Goal: Task Accomplishment & Management: Manage account settings

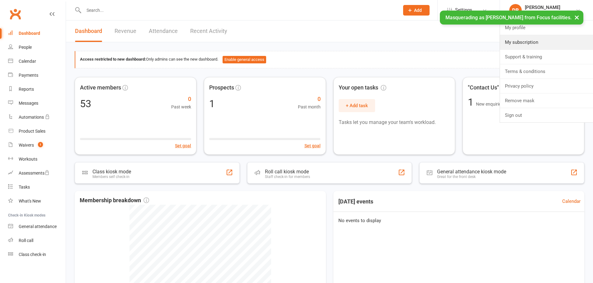
click at [536, 42] on link "My subscription" at bounding box center [546, 42] width 93 height 14
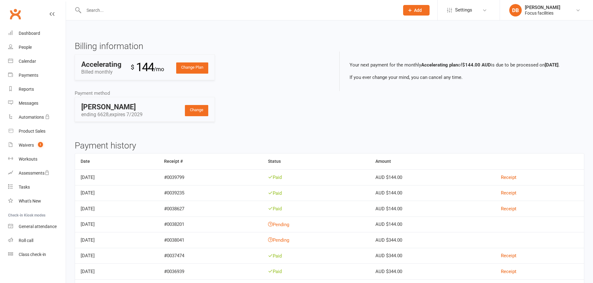
click at [549, 15] on div "Focus facilities" at bounding box center [542, 13] width 35 height 6
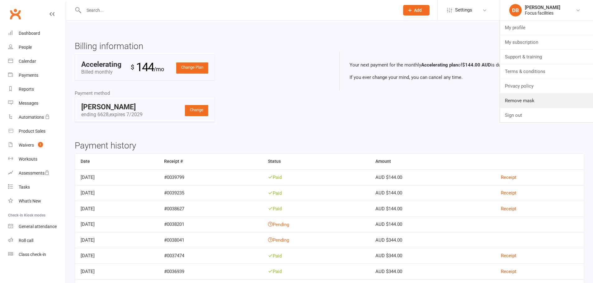
click at [532, 102] on link "Remove mask" at bounding box center [546, 101] width 93 height 14
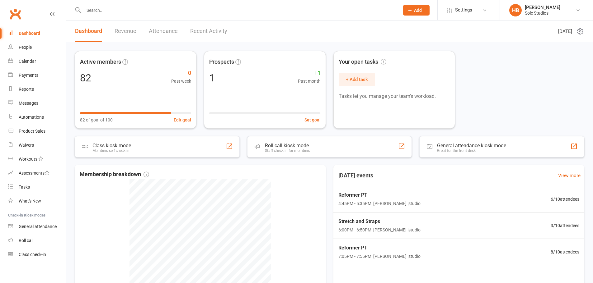
click at [539, 8] on div "[PERSON_NAME]" at bounding box center [542, 8] width 35 height 6
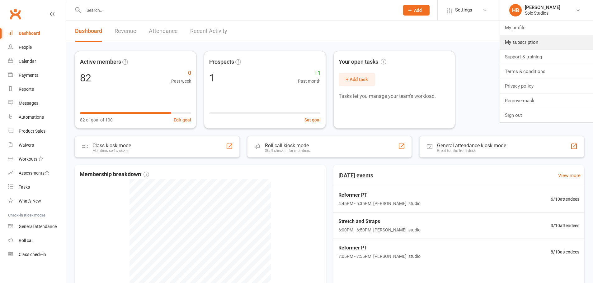
click at [535, 44] on link "My subscription" at bounding box center [546, 42] width 93 height 14
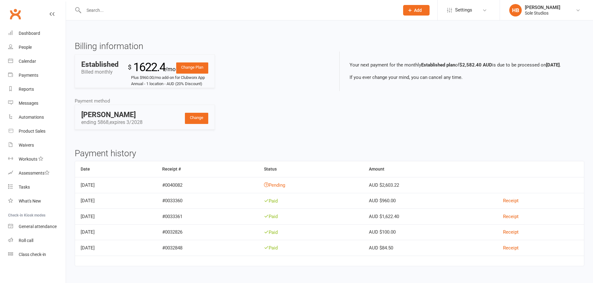
click at [460, 9] on span "Settings" at bounding box center [463, 10] width 17 height 14
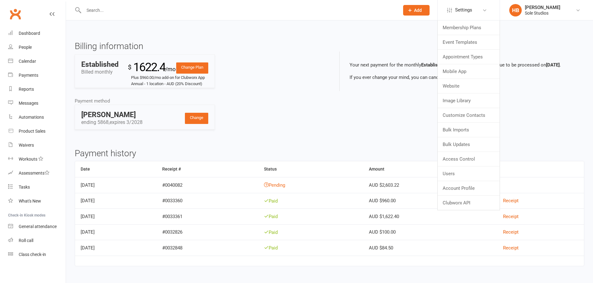
click at [196, 68] on link "Change Plan" at bounding box center [192, 68] width 32 height 11
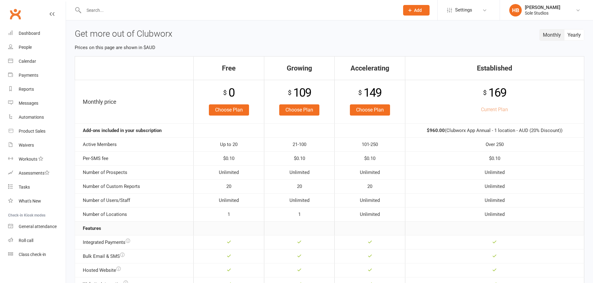
click at [571, 34] on button "Yearly" at bounding box center [574, 35] width 20 height 11
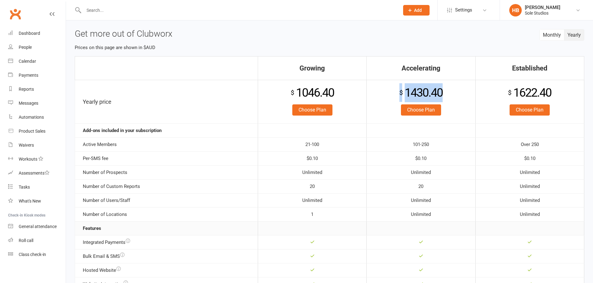
drag, startPoint x: 399, startPoint y: 91, endPoint x: 456, endPoint y: 91, distance: 57.6
click at [456, 91] on div "$ 1430.40" at bounding box center [421, 92] width 102 height 19
click at [540, 7] on div "Holly Bray" at bounding box center [542, 8] width 35 height 6
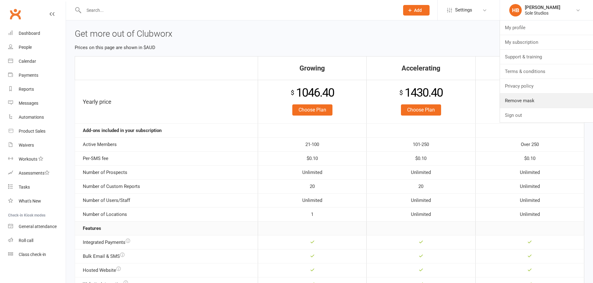
click at [523, 97] on link "Remove mask" at bounding box center [546, 101] width 93 height 14
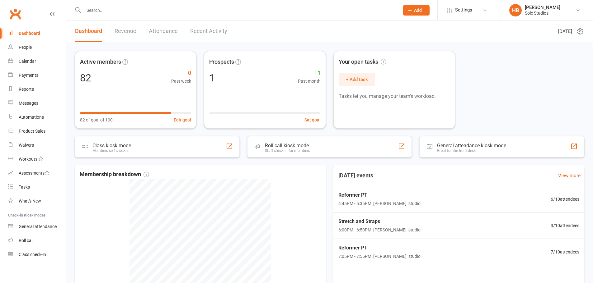
click at [525, 6] on div "[PERSON_NAME]" at bounding box center [542, 8] width 35 height 6
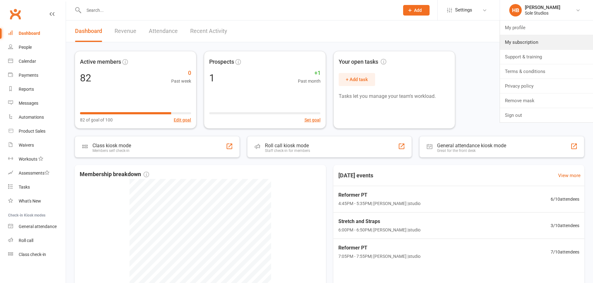
click at [534, 47] on link "My subscription" at bounding box center [546, 42] width 93 height 14
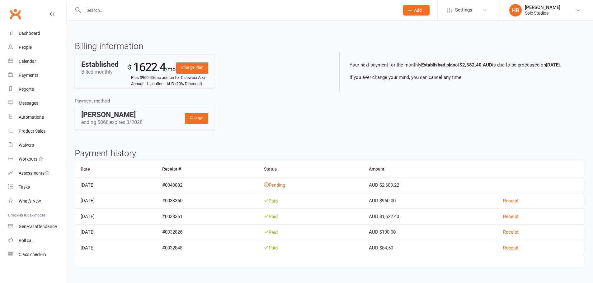
click at [203, 68] on link "Change Plan" at bounding box center [192, 68] width 32 height 11
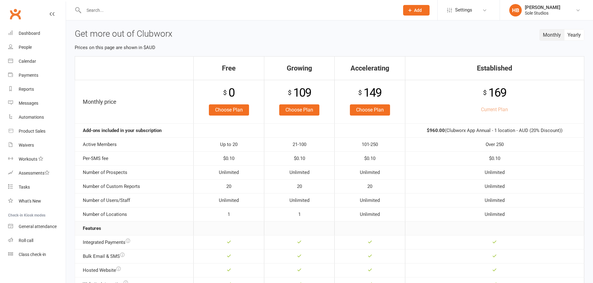
click at [377, 110] on link "Choose Plan" at bounding box center [370, 110] width 40 height 11
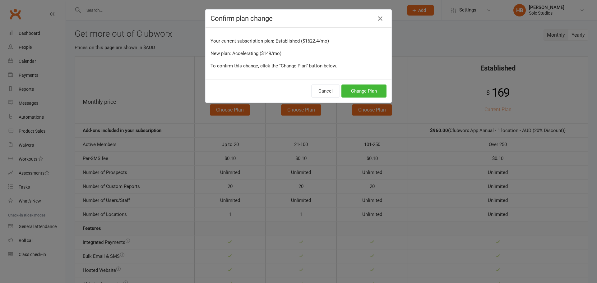
click at [378, 13] on div "Confirm plan change" at bounding box center [299, 19] width 186 height 18
click at [377, 16] on icon "button" at bounding box center [380, 18] width 7 height 7
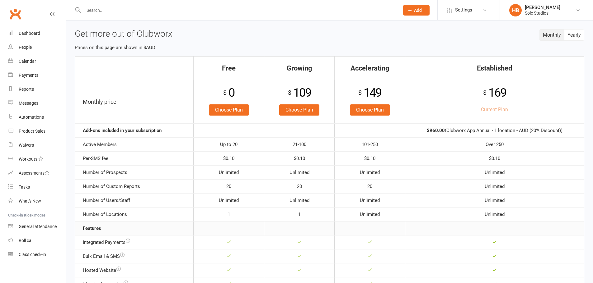
click at [571, 34] on button "Yearly" at bounding box center [574, 35] width 20 height 11
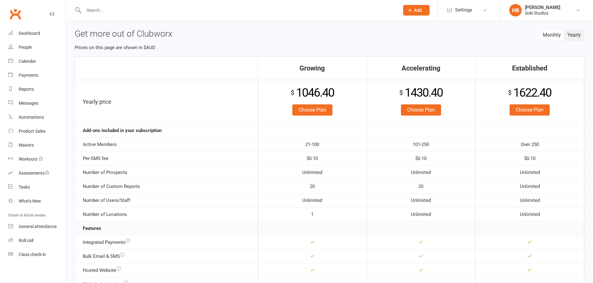
click at [550, 36] on button "Monthly" at bounding box center [551, 35] width 25 height 11
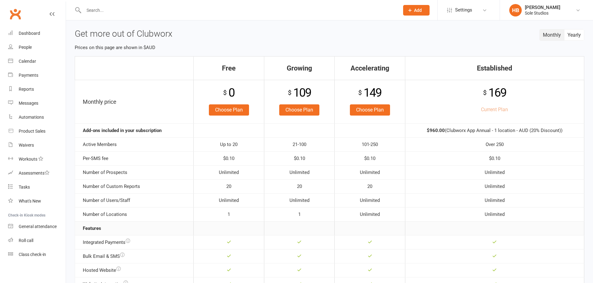
click at [569, 33] on button "Yearly" at bounding box center [574, 35] width 20 height 11
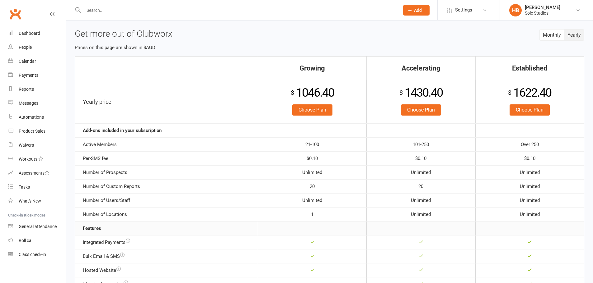
click at [428, 111] on link "Choose Plan" at bounding box center [421, 110] width 40 height 11
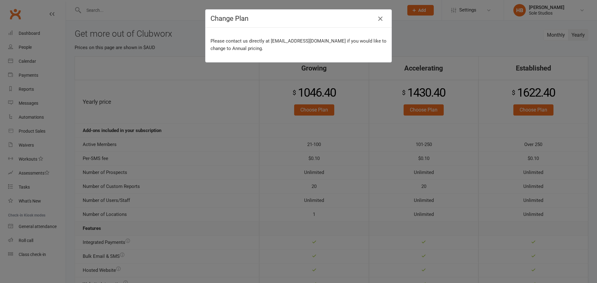
click at [379, 19] on icon "button" at bounding box center [380, 18] width 7 height 7
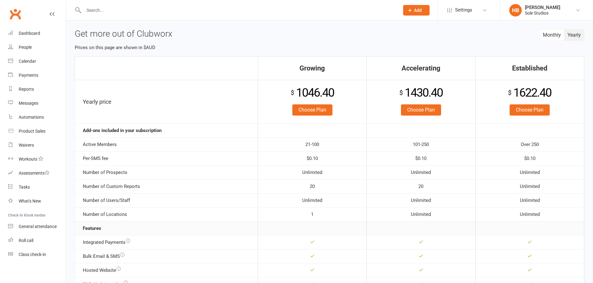
click at [524, 15] on link "HB Holly Bray Sole Studios" at bounding box center [546, 10] width 74 height 12
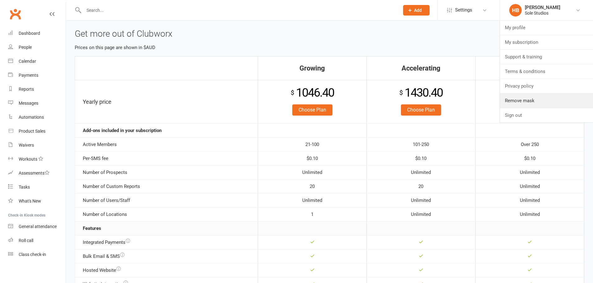
click at [542, 104] on link "Remove mask" at bounding box center [546, 101] width 93 height 14
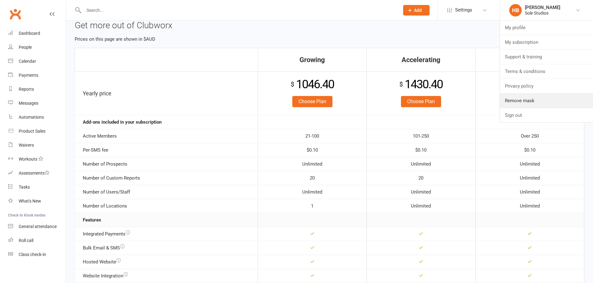
scroll to position [10, 0]
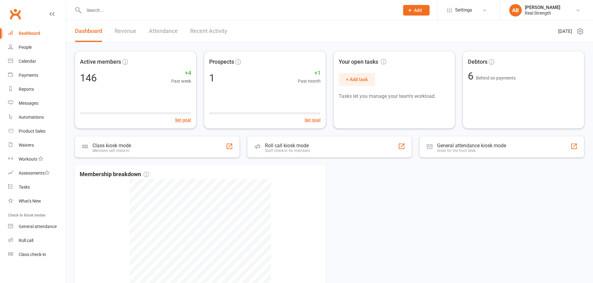
click at [222, 8] on input "text" at bounding box center [238, 10] width 313 height 9
type input "una"
click at [139, 27] on div "una.mckeever@hotmail.com" at bounding box center [172, 27] width 97 height 9
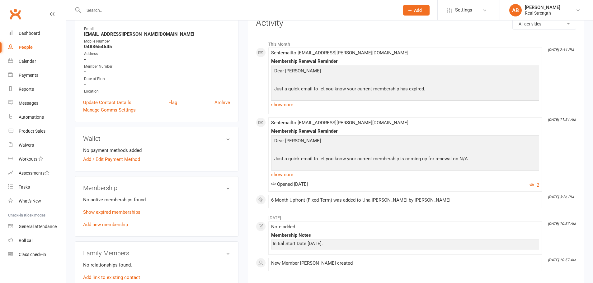
scroll to position [135, 0]
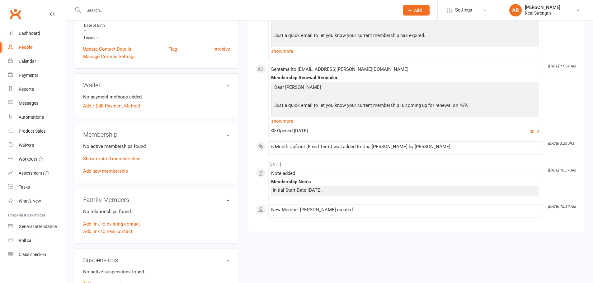
click at [122, 156] on p "Show expired memberships" at bounding box center [156, 158] width 147 height 7
click at [123, 158] on link "Show expired memberships" at bounding box center [111, 159] width 57 height 6
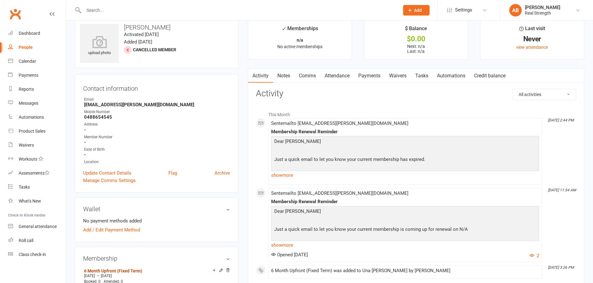
scroll to position [0, 0]
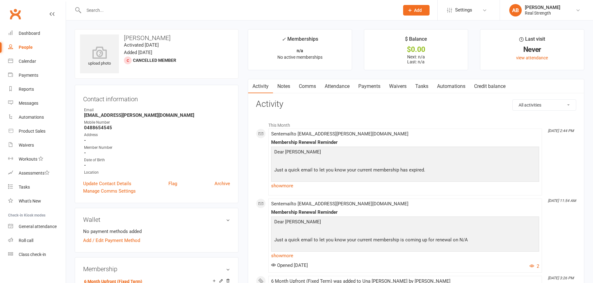
drag, startPoint x: 550, startPoint y: 9, endPoint x: 547, endPoint y: 15, distance: 7.1
click at [550, 8] on div "Aimee Black" at bounding box center [542, 8] width 35 height 6
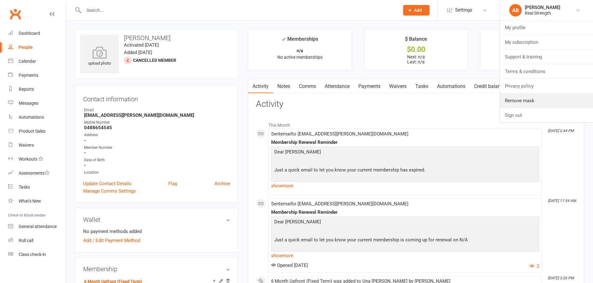
click at [529, 101] on link "Remove mask" at bounding box center [546, 101] width 93 height 14
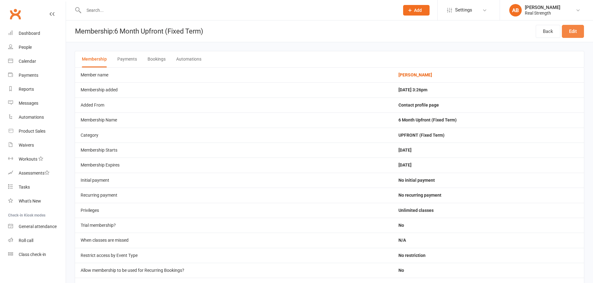
click at [573, 31] on link "Edit" at bounding box center [573, 31] width 22 height 13
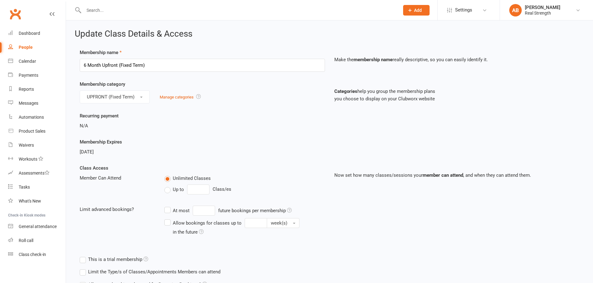
click at [468, 15] on span "Settings" at bounding box center [463, 10] width 17 height 14
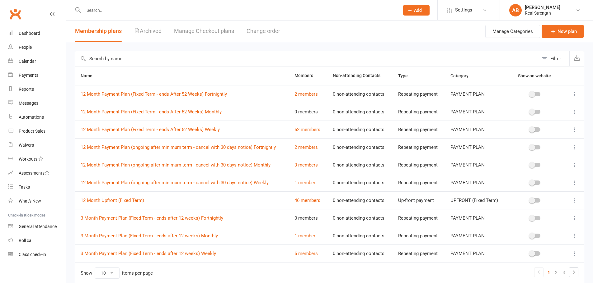
click at [148, 62] on input "text" at bounding box center [306, 58] width 463 height 15
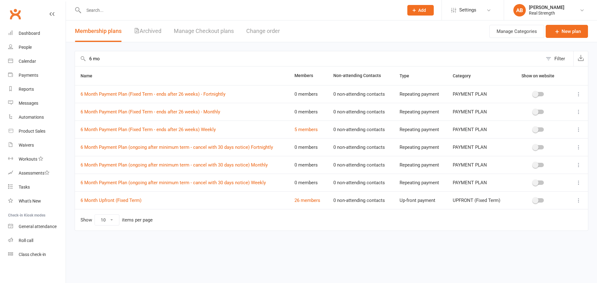
type input "6 mo"
click at [132, 199] on link "6 Month Upfront (Fixed Term)" at bounding box center [111, 201] width 61 height 6
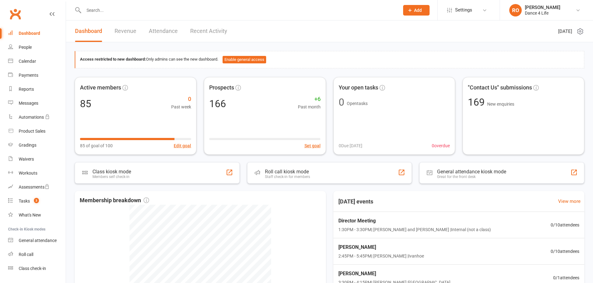
click at [523, 10] on link "RO [PERSON_NAME] Dance 4 Life" at bounding box center [546, 10] width 74 height 12
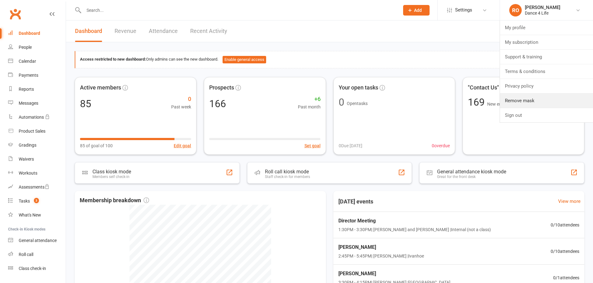
click at [520, 102] on link "Remove mask" at bounding box center [546, 101] width 93 height 14
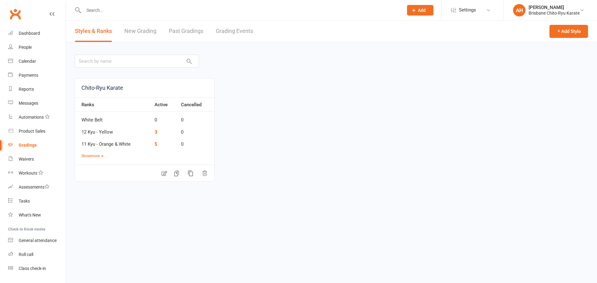
click at [539, 11] on div "Brisbane Chito-Ryu Karate" at bounding box center [554, 13] width 51 height 6
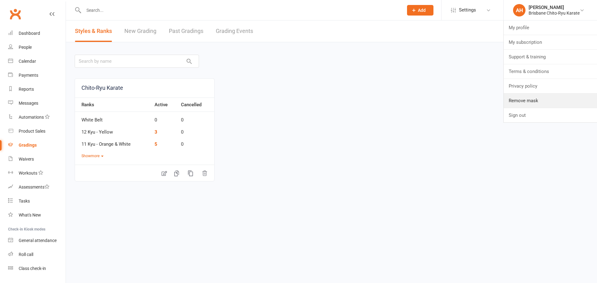
click at [519, 100] on link "Remove mask" at bounding box center [550, 101] width 93 height 14
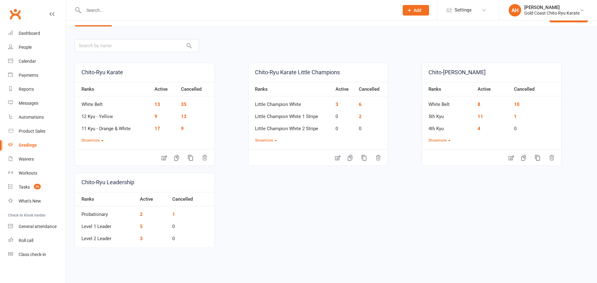
scroll to position [31, 0]
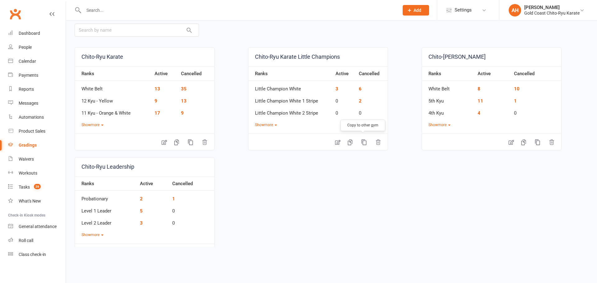
click at [365, 143] on icon "button" at bounding box center [364, 142] width 6 height 6
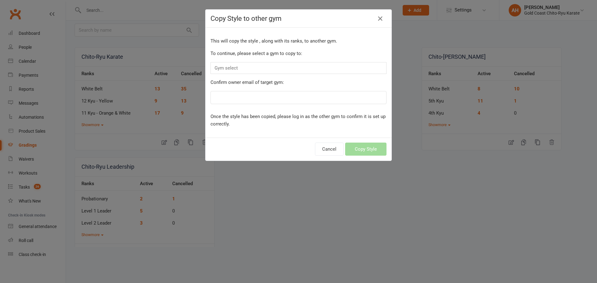
click at [227, 67] on input "text" at bounding box center [229, 68] width 31 height 8
type input "horgan"
drag, startPoint x: 241, startPoint y: 70, endPoint x: 192, endPoint y: 65, distance: 49.4
click at [192, 65] on div "Copy Style to other gym This will copy the style , along with its ranks, to ano…" at bounding box center [298, 141] width 597 height 283
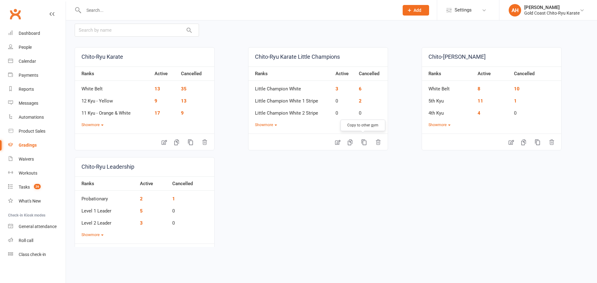
click at [362, 142] on icon "button" at bounding box center [364, 142] width 6 height 6
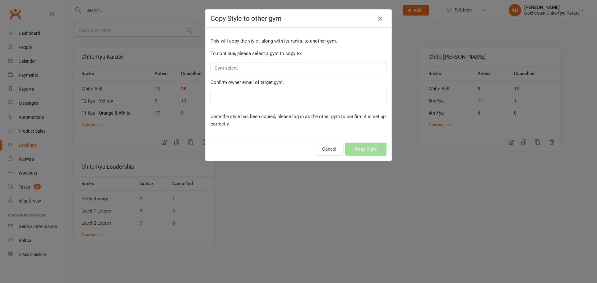
click at [271, 66] on div "Gym select" at bounding box center [299, 68] width 176 height 12
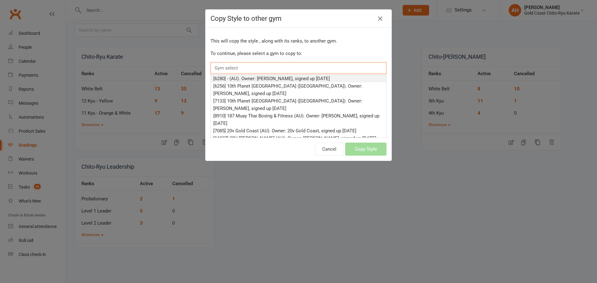
type input "k"
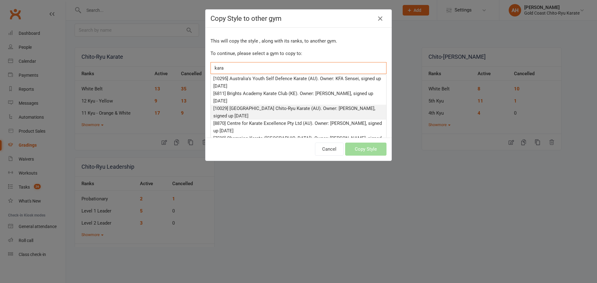
type input "kara"
click at [296, 112] on li "[10029] Brisbane Chito-Ryu Karate (AU). Owner: Anthony Horgan, signed up Jan 18…" at bounding box center [298, 112] width 175 height 15
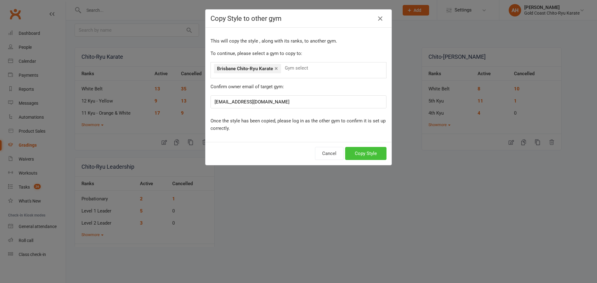
click at [363, 153] on button "Copy Style" at bounding box center [365, 153] width 41 height 13
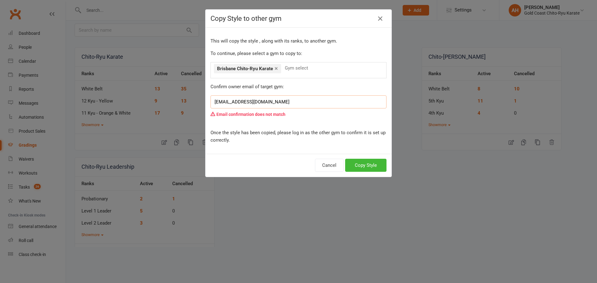
click at [273, 99] on input "dojo@briskarate.com" at bounding box center [299, 102] width 176 height 13
click at [284, 103] on input "dojo@briskarate.com" at bounding box center [299, 102] width 176 height 13
type input "dojo@briskarate.com.au"
click at [360, 162] on button "Copy Style" at bounding box center [365, 165] width 41 height 13
click at [273, 106] on input "dojo@briskarate.com.au" at bounding box center [299, 102] width 176 height 13
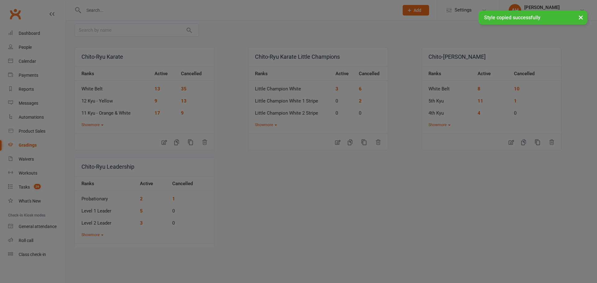
drag, startPoint x: 287, startPoint y: 103, endPoint x: 185, endPoint y: 98, distance: 102.2
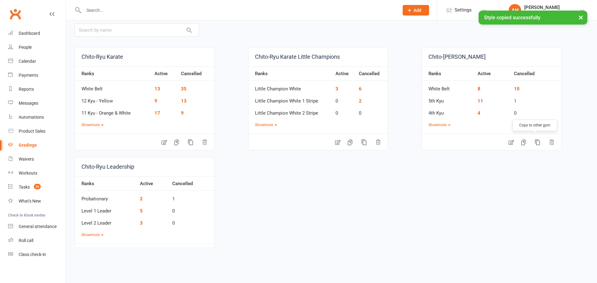
click at [535, 142] on icon "button" at bounding box center [538, 142] width 6 height 6
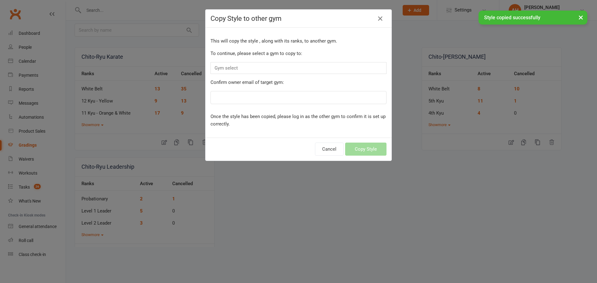
click at [256, 68] on div "Gym select" at bounding box center [299, 68] width 176 height 12
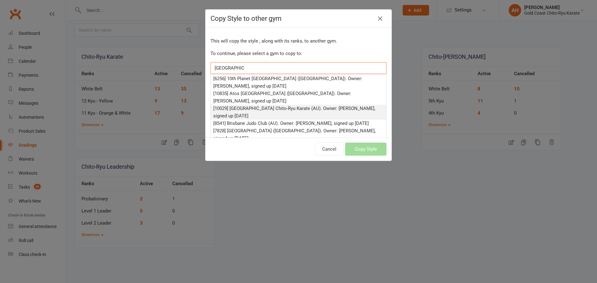
type input "brisbane"
click at [261, 106] on span "[10029] Brisbane Chito-Ryu Karate (AU). Owner: Anthony Horgan, signed up Jan 18…" at bounding box center [294, 112] width 162 height 13
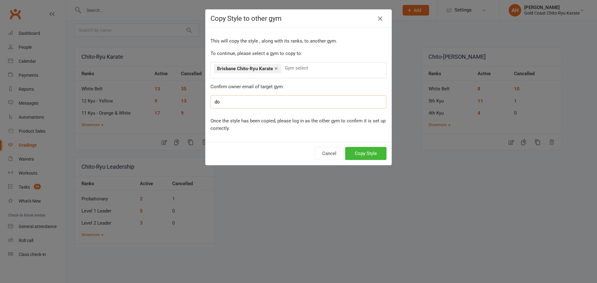
type input "dojo@briskarate.com.au"
click at [357, 149] on button "Copy Style" at bounding box center [365, 153] width 41 height 13
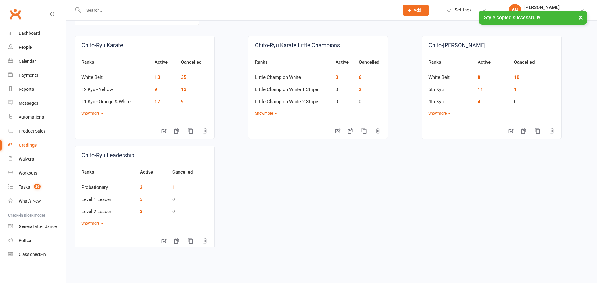
scroll to position [53, 0]
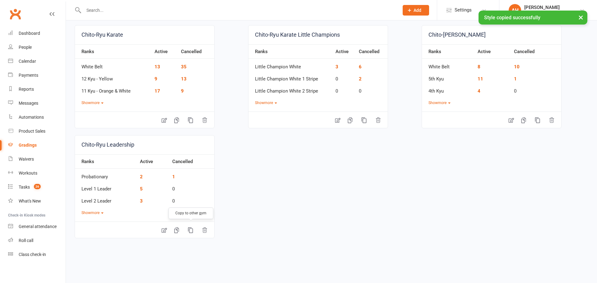
click at [189, 229] on icon "button" at bounding box center [190, 231] width 5 height 6
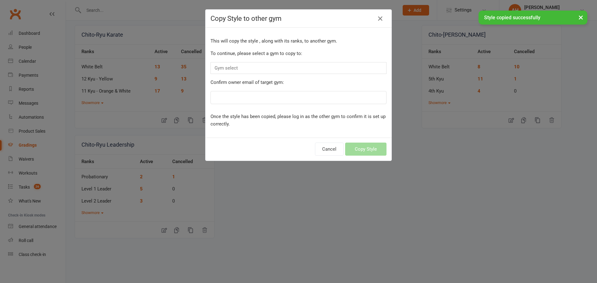
click at [251, 66] on div "Gym select" at bounding box center [299, 68] width 176 height 12
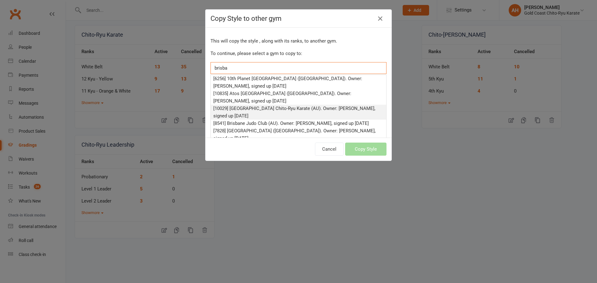
type input "brisba"
click at [276, 105] on li "[10029] Brisbane Chito-Ryu Karate (AU). Owner: Anthony Horgan, signed up Jan 18…" at bounding box center [298, 112] width 175 height 15
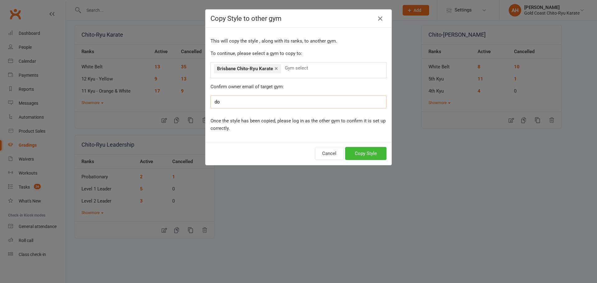
type input "dojo@briskarate.com.au"
click at [364, 155] on button "Copy Style" at bounding box center [365, 153] width 41 height 13
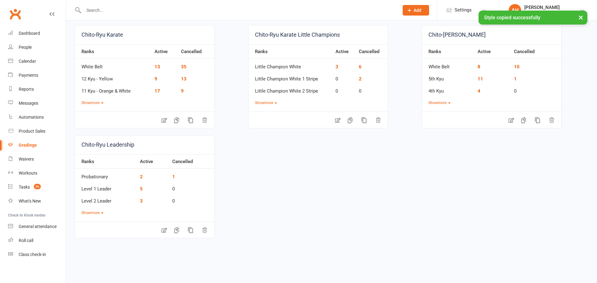
click at [536, 7] on div "Adam Higgins" at bounding box center [552, 8] width 55 height 6
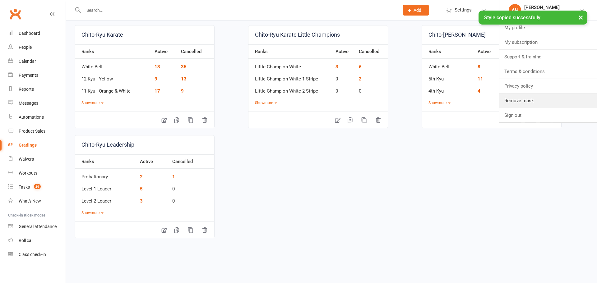
click at [524, 100] on link "Remove mask" at bounding box center [549, 101] width 98 height 14
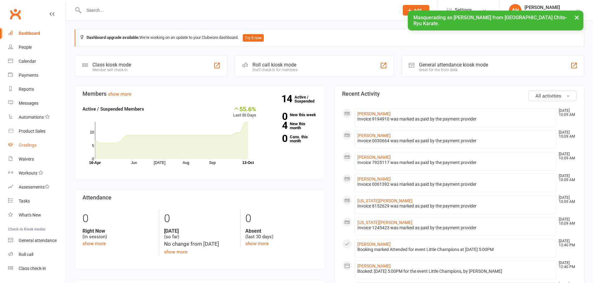
click at [37, 144] on link "Gradings" at bounding box center [37, 145] width 58 height 14
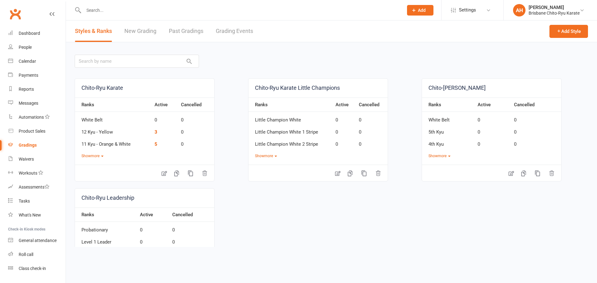
click at [537, 6] on div "Anthony Horgan" at bounding box center [554, 8] width 51 height 6
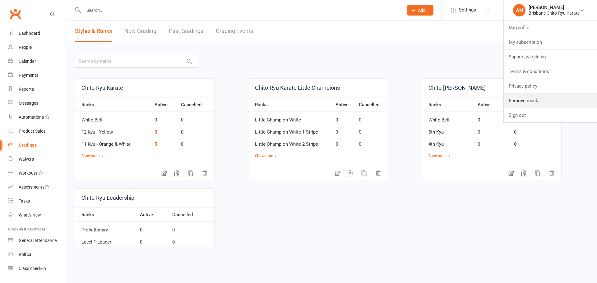
click at [509, 105] on link "Remove mask" at bounding box center [550, 101] width 93 height 14
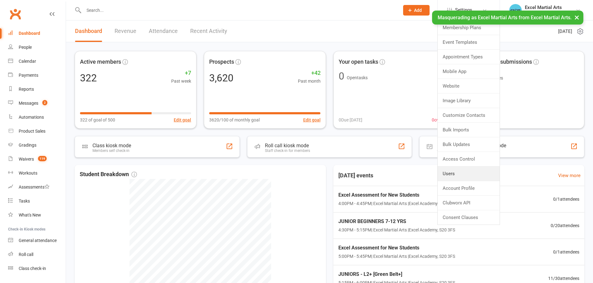
click at [458, 179] on link "Users" at bounding box center [468, 174] width 62 height 14
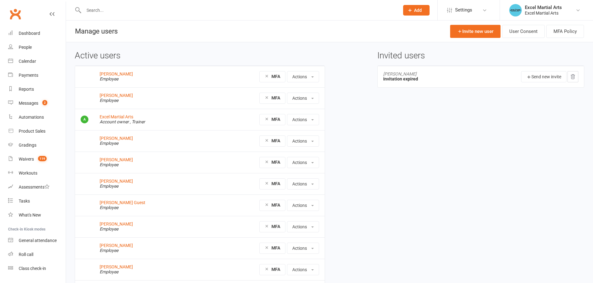
click at [549, 8] on div "Excel Martial Arts" at bounding box center [543, 8] width 37 height 6
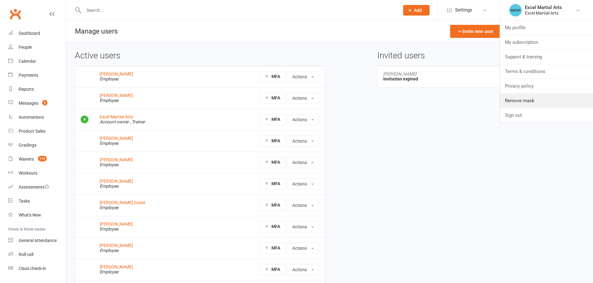
click at [522, 101] on link "Remove mask" at bounding box center [546, 101] width 93 height 14
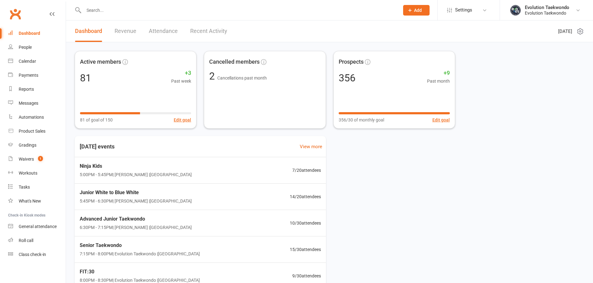
click at [296, 7] on input "text" at bounding box center [238, 10] width 313 height 9
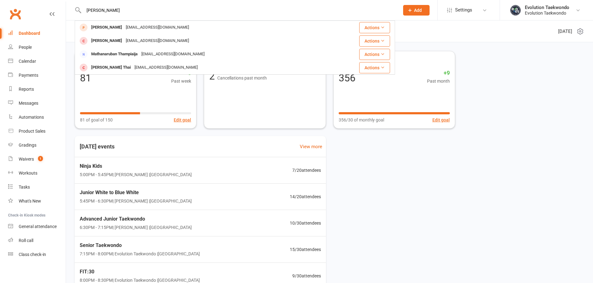
type input "thanh"
click at [152, 25] on div "[EMAIL_ADDRESS][DOMAIN_NAME]" at bounding box center [157, 27] width 67 height 9
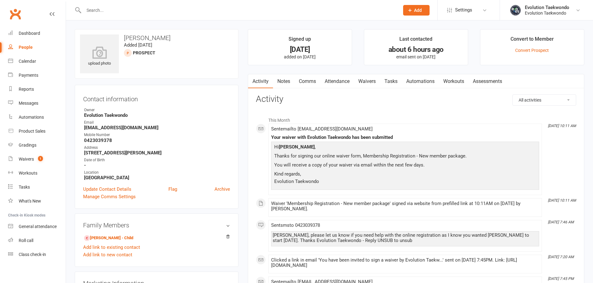
click at [366, 80] on link "Waivers" at bounding box center [367, 81] width 26 height 14
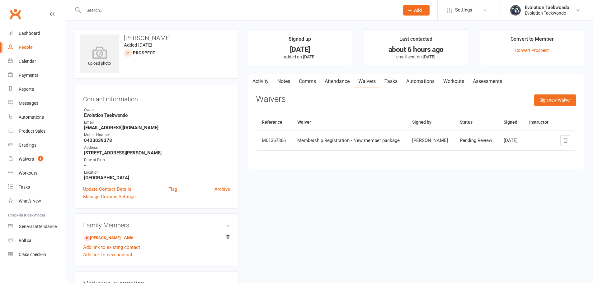
click at [527, 51] on link "Convert Prospect" at bounding box center [532, 50] width 34 height 5
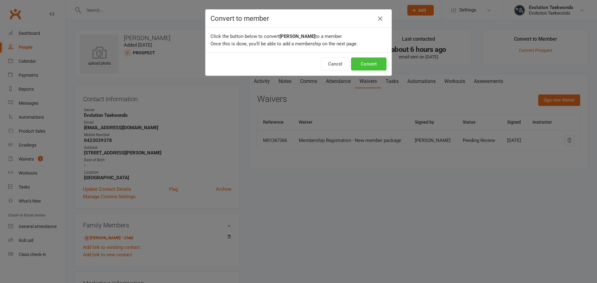
click at [366, 66] on button "Convert" at bounding box center [368, 64] width 35 height 13
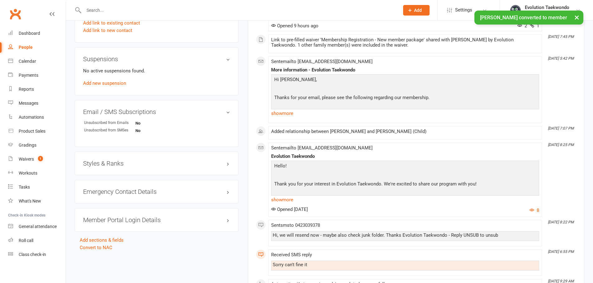
scroll to position [436, 0]
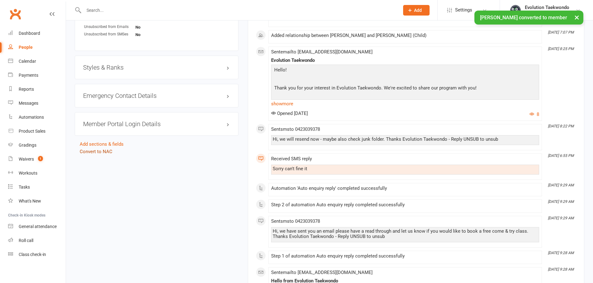
click at [94, 151] on link "Convert to NAC" at bounding box center [96, 152] width 33 height 6
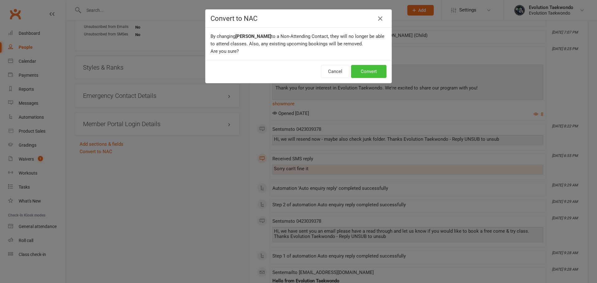
click at [369, 68] on button "Convert" at bounding box center [368, 71] width 35 height 13
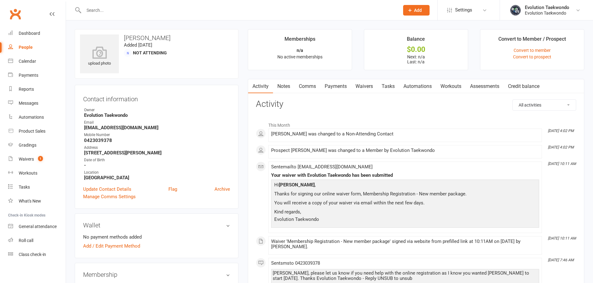
click at [365, 84] on link "Waivers" at bounding box center [364, 86] width 26 height 14
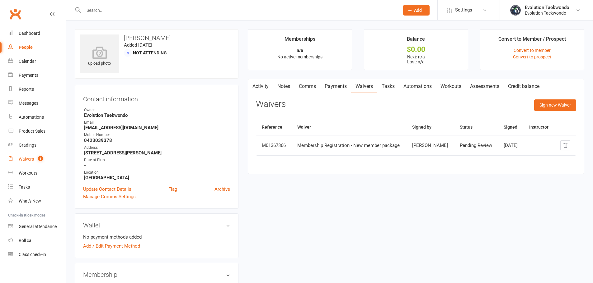
click at [31, 155] on link "Waivers 1" at bounding box center [37, 159] width 58 height 14
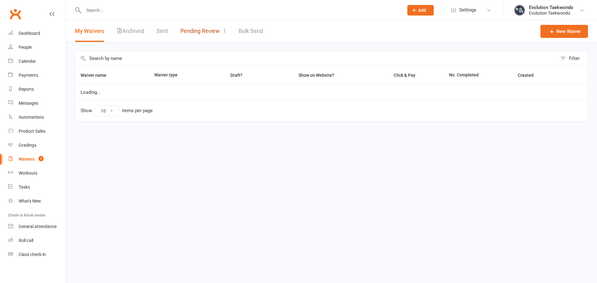
click at [202, 32] on link "Pending Review 1" at bounding box center [203, 31] width 46 height 21
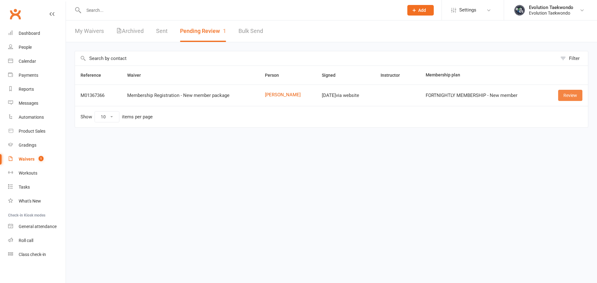
click at [569, 92] on link "Review" at bounding box center [570, 95] width 24 height 11
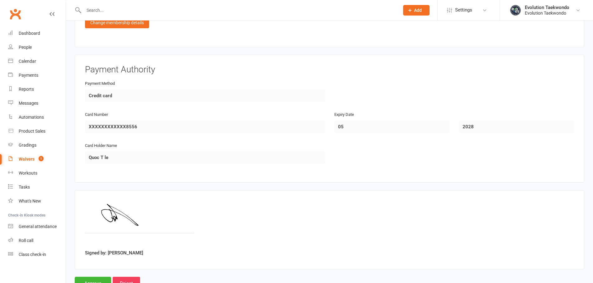
scroll to position [492, 0]
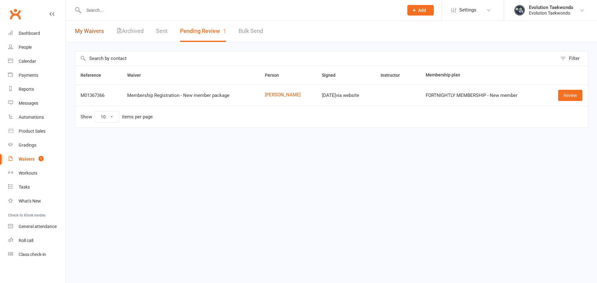
click at [99, 32] on link "My Waivers" at bounding box center [89, 31] width 29 height 21
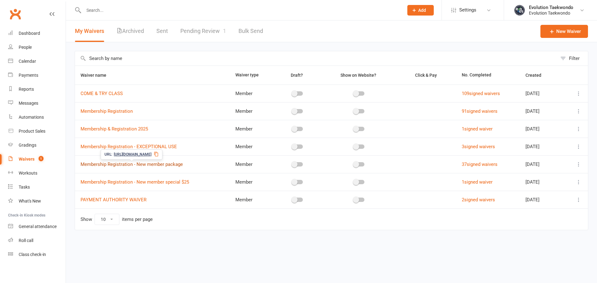
click at [176, 165] on link "Membership Registration - New member package" at bounding box center [132, 165] width 102 height 6
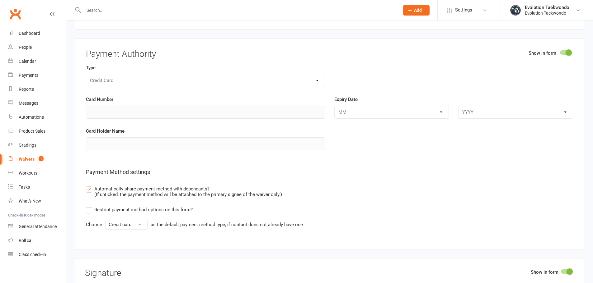
scroll to position [2364, 0]
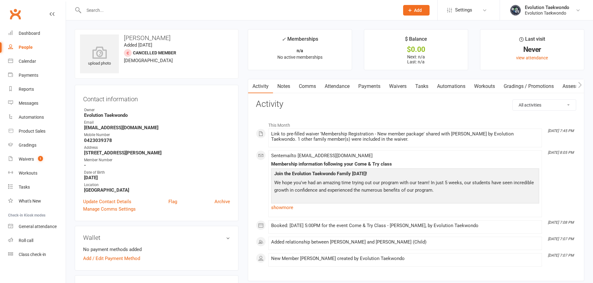
click at [396, 86] on link "Waivers" at bounding box center [398, 86] width 26 height 14
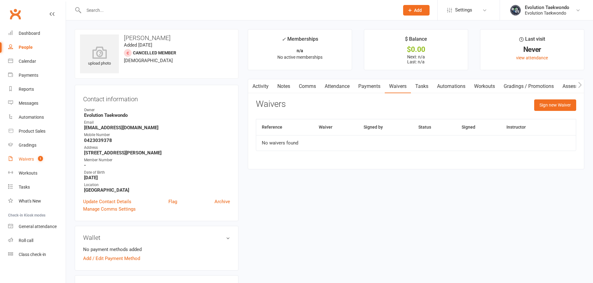
click at [26, 157] on div "Waivers" at bounding box center [26, 159] width 15 height 5
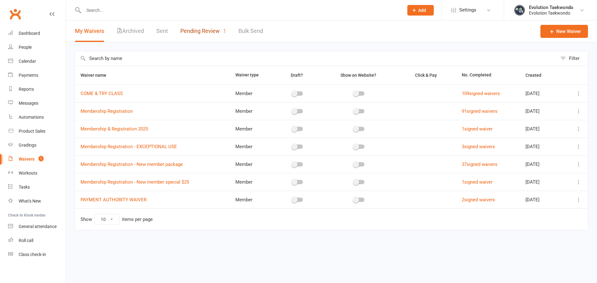
click at [198, 33] on link "Pending Review 1" at bounding box center [203, 31] width 46 height 21
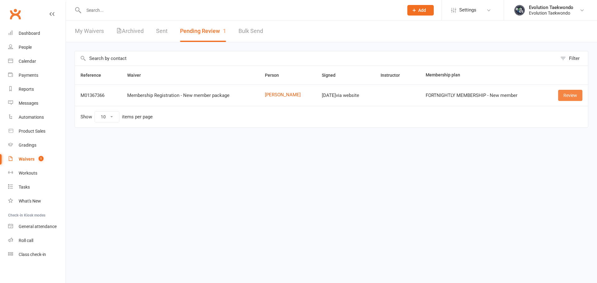
click at [561, 93] on link "Review" at bounding box center [570, 95] width 24 height 11
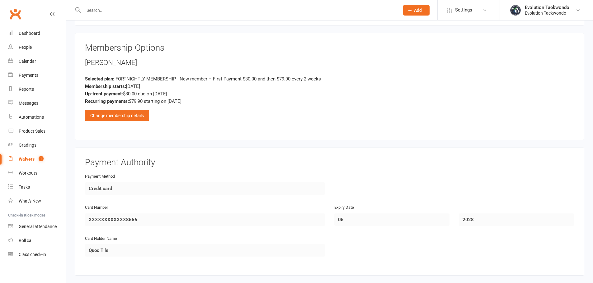
scroll to position [436, 0]
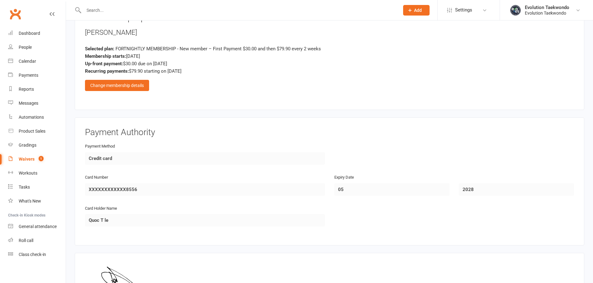
click at [142, 88] on div "Change membership details" at bounding box center [117, 85] width 64 height 11
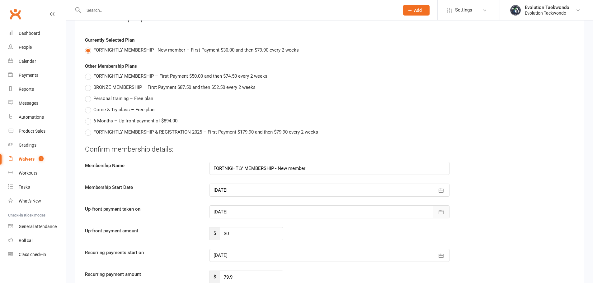
click at [444, 214] on icon "button" at bounding box center [441, 212] width 6 height 6
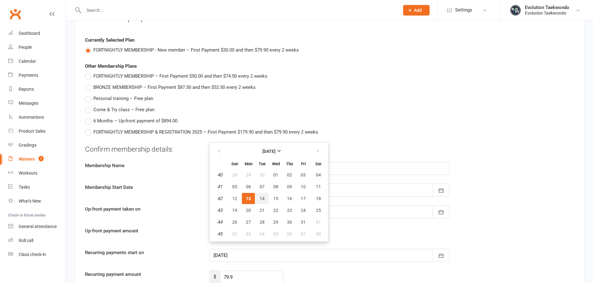
click at [262, 199] on span "14" at bounding box center [261, 198] width 5 height 5
type input "[DATE]"
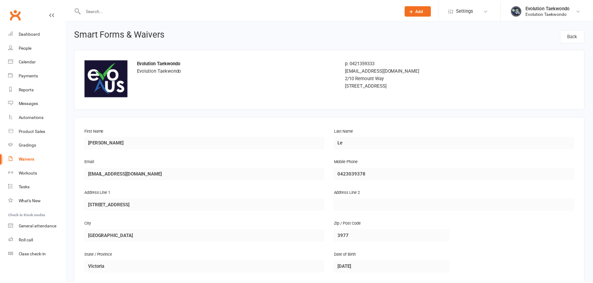
scroll to position [436, 0]
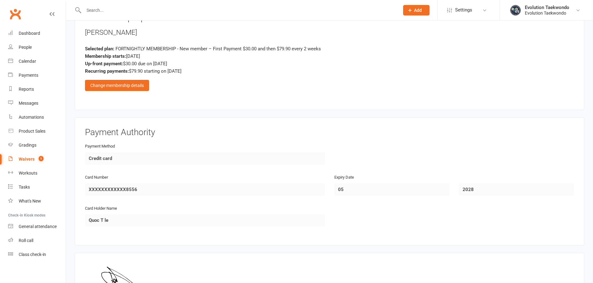
click at [113, 85] on div "Change membership details" at bounding box center [117, 85] width 64 height 11
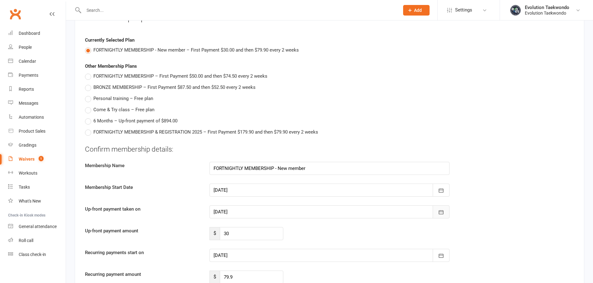
click at [443, 211] on icon "button" at bounding box center [441, 212] width 6 height 6
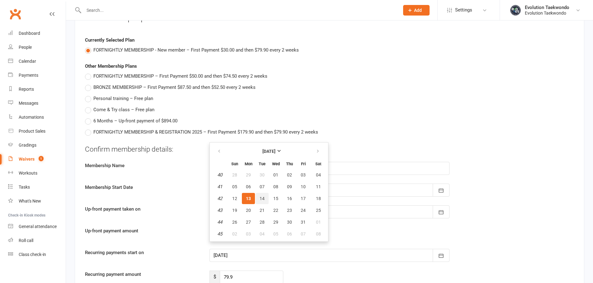
click at [260, 199] on span "14" at bounding box center [261, 198] width 5 height 5
type input "[DATE]"
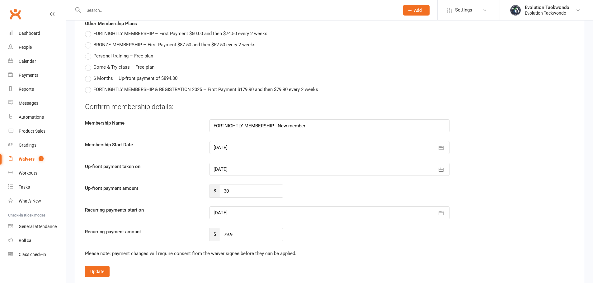
scroll to position [581, 0]
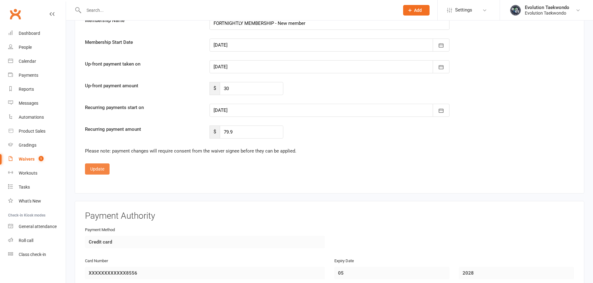
click at [103, 171] on button "Update" at bounding box center [97, 169] width 25 height 11
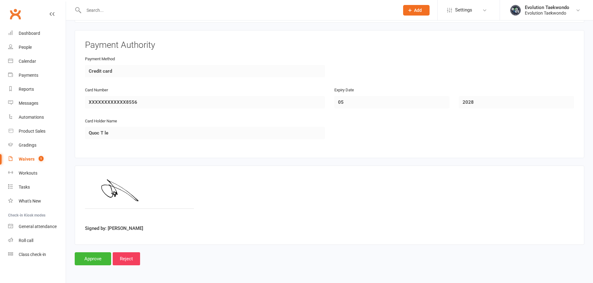
scroll to position [523, 0]
click at [95, 259] on input "Approve" at bounding box center [93, 259] width 36 height 13
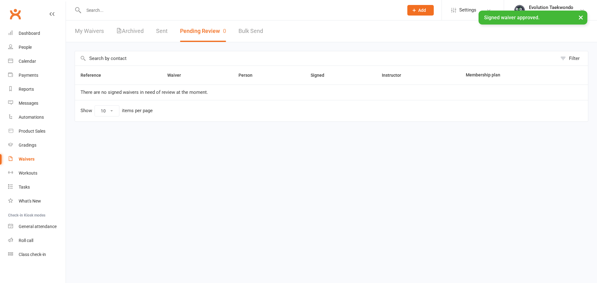
click at [136, 11] on div "× Signed waiver approved." at bounding box center [294, 11] width 589 height 0
click at [145, 11] on div "× Signed waiver approved." at bounding box center [294, 11] width 589 height 0
click at [170, 7] on input "text" at bounding box center [241, 10] width 318 height 9
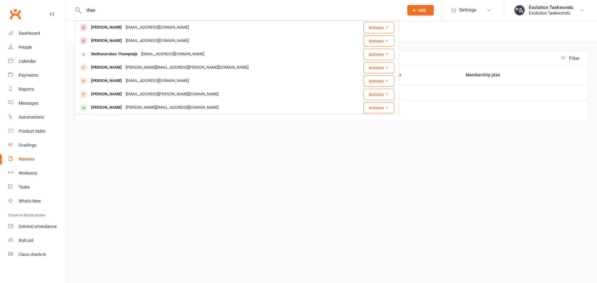
type input "than"
click at [128, 26] on div "[EMAIL_ADDRESS][DOMAIN_NAME]" at bounding box center [157, 27] width 67 height 9
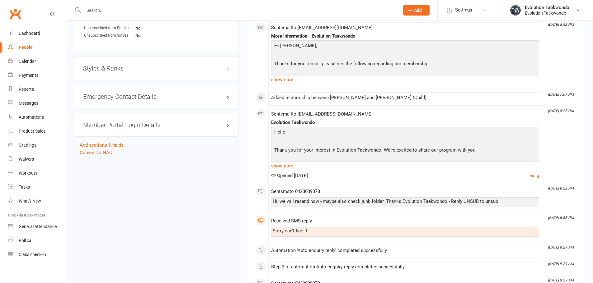
scroll to position [456, 0]
click at [103, 152] on link "Convert to NAC" at bounding box center [96, 152] width 33 height 6
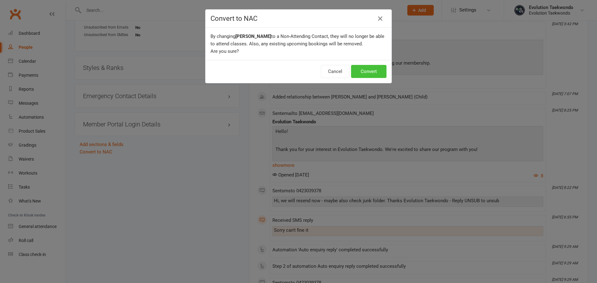
click at [372, 70] on button "Convert" at bounding box center [368, 71] width 35 height 13
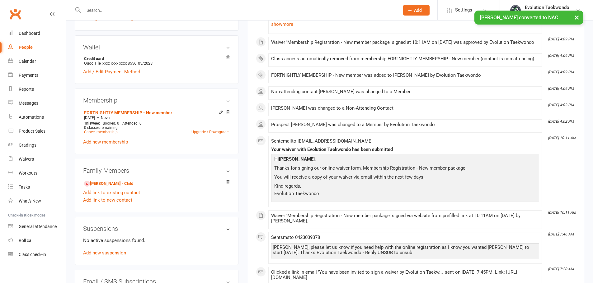
scroll to position [176, 0]
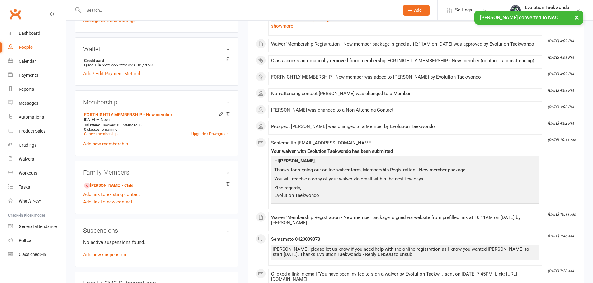
click at [115, 75] on link "Add / Edit Payment Method" at bounding box center [111, 73] width 57 height 7
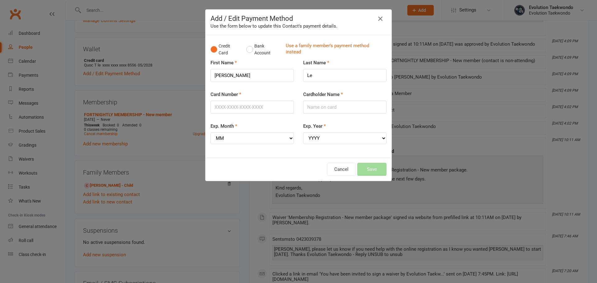
click at [381, 16] on icon "button" at bounding box center [380, 18] width 7 height 7
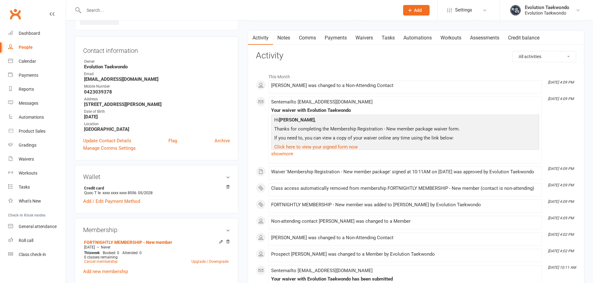
scroll to position [21, 0]
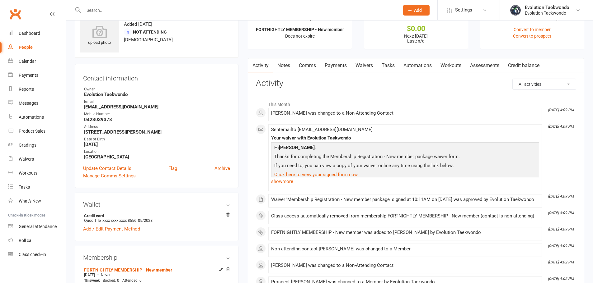
click at [334, 65] on link "Payments" at bounding box center [335, 65] width 31 height 14
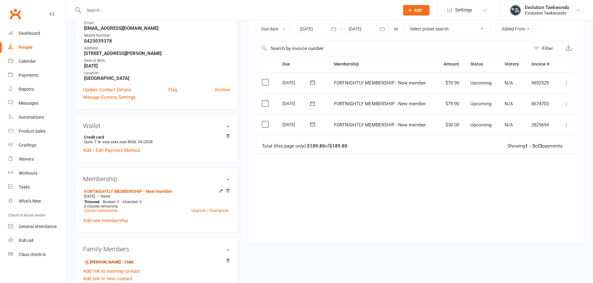
scroll to position [104, 0]
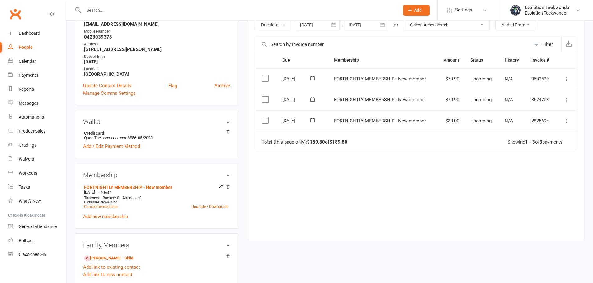
click at [226, 187] on icon at bounding box center [228, 187] width 4 height 4
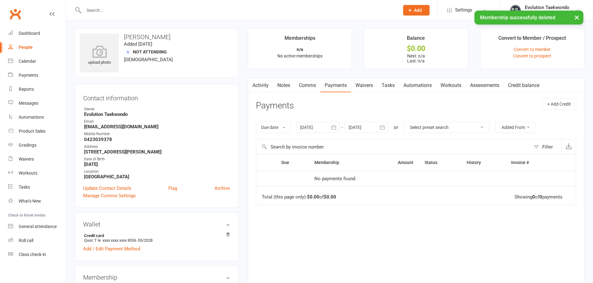
scroll to position [0, 0]
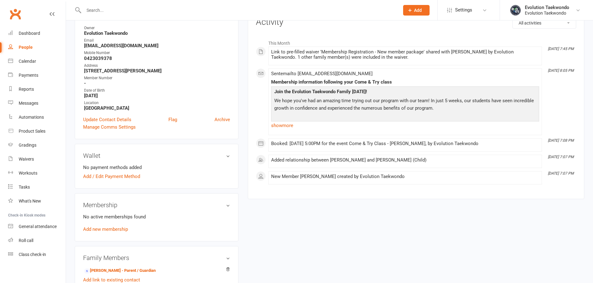
scroll to position [83, 0]
click at [103, 175] on link "Add / Edit Payment Method" at bounding box center [111, 175] width 57 height 7
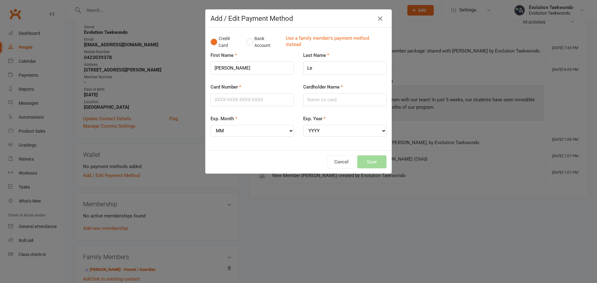
click at [306, 34] on div "Credit Card Bank Account Use a family member's payment method instead" at bounding box center [299, 42] width 176 height 19
click at [302, 36] on link "Use a family member's payment method instead" at bounding box center [335, 42] width 98 height 14
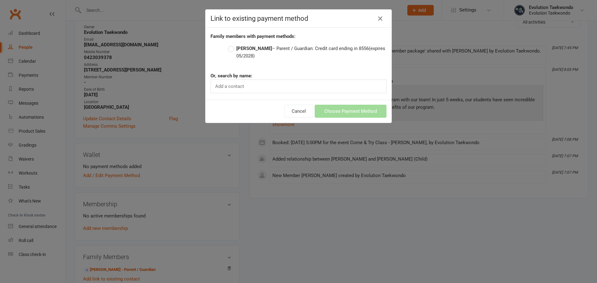
click at [264, 50] on label "[PERSON_NAME] – Parent / Guardian: Credit card ending in 8556 (expires 05/2028)" at bounding box center [307, 52] width 159 height 15
click at [232, 45] on input "[PERSON_NAME] – Parent / Guardian: Credit card ending in 8556 (expires 05/2028)" at bounding box center [230, 45] width 4 height 0
click at [339, 111] on button "Choose Payment Method" at bounding box center [351, 111] width 72 height 13
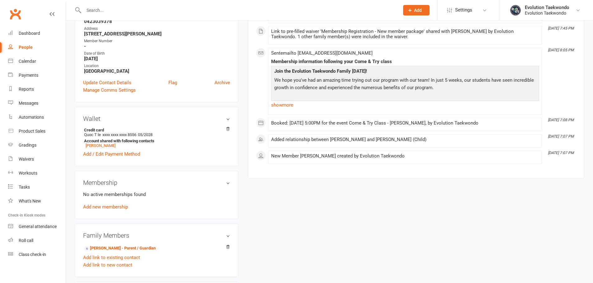
scroll to position [124, 0]
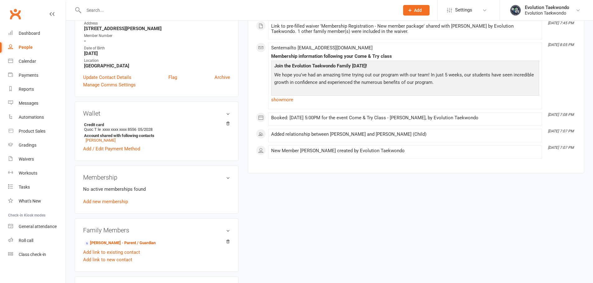
click at [118, 203] on link "Add new membership" at bounding box center [105, 202] width 45 height 6
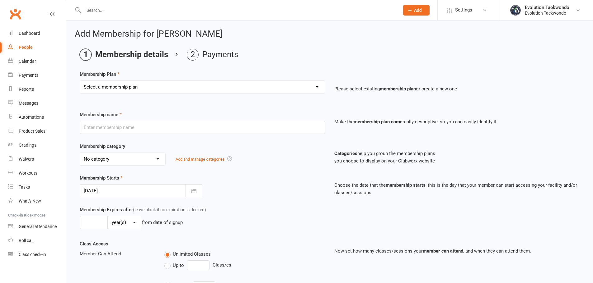
click at [145, 86] on select "Select a membership plan Create new Membership Plan FORTNIGHTLY MEMBERSHIP BRON…" at bounding box center [202, 87] width 245 height 12
select select "5"
click at [80, 81] on select "Select a membership plan Create new Membership Plan FORTNIGHTLY MEMBERSHIP BRON…" at bounding box center [202, 87] width 245 height 12
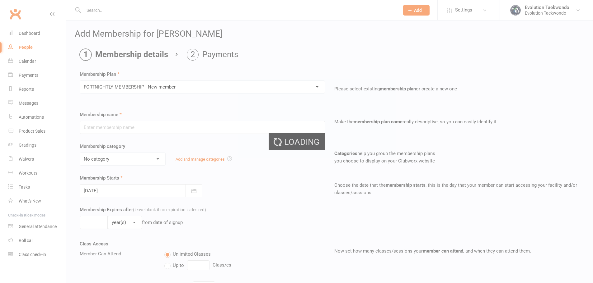
type input "FORTNIGHTLY MEMBERSHIP - New member"
select select "9"
type input "0"
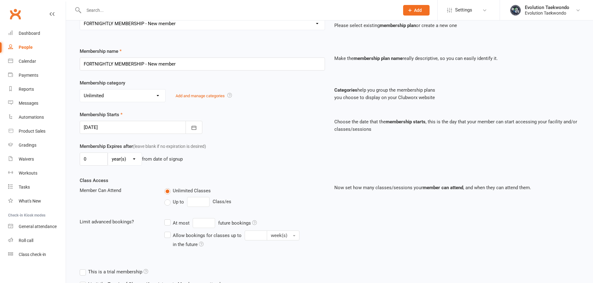
scroll to position [124, 0]
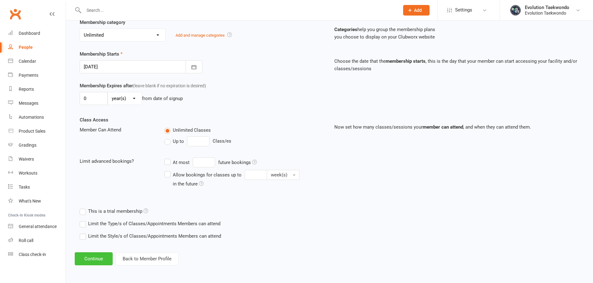
click at [91, 258] on button "Continue" at bounding box center [94, 259] width 38 height 13
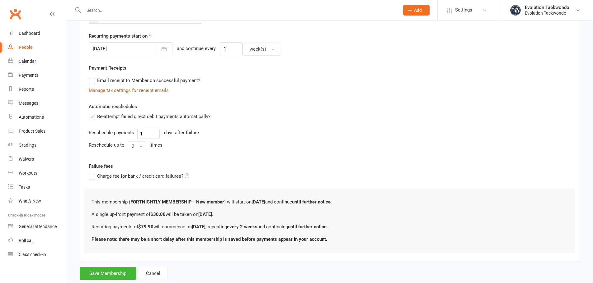
scroll to position [156, 0]
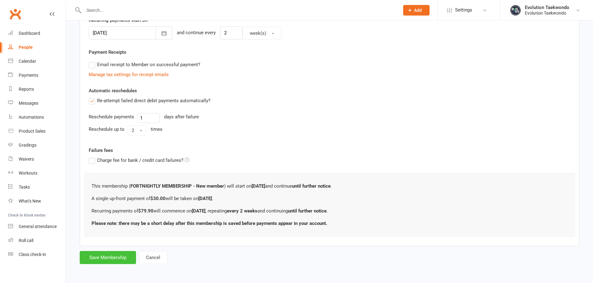
click at [117, 259] on button "Save Membership" at bounding box center [108, 257] width 56 height 13
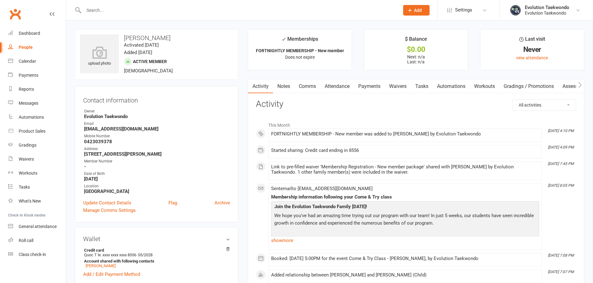
click at [368, 85] on link "Payments" at bounding box center [369, 86] width 31 height 14
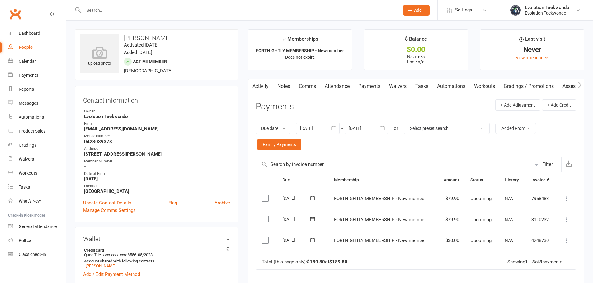
click at [259, 90] on link "Activity" at bounding box center [260, 86] width 25 height 14
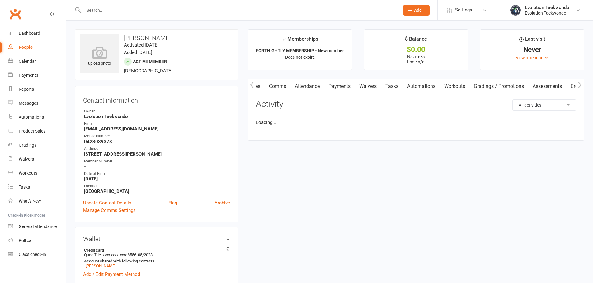
scroll to position [0, 31]
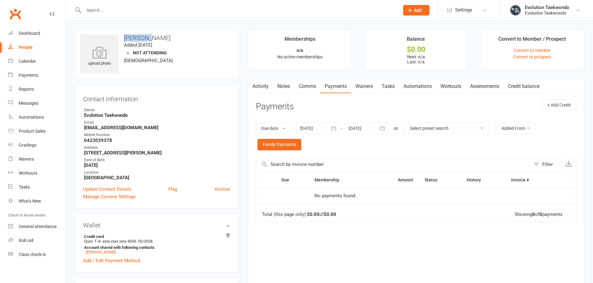
drag, startPoint x: 125, startPoint y: 41, endPoint x: 148, endPoint y: 37, distance: 22.8
click at [148, 37] on h3 "[PERSON_NAME]" at bounding box center [156, 38] width 153 height 7
copy h3 "[PERSON_NAME]"
click at [248, 86] on div "Activity Notes Comms Payments Waivers Tasks Automations Workouts Assessments Cr…" at bounding box center [416, 196] width 336 height 234
click at [267, 87] on link "Activity" at bounding box center [260, 86] width 25 height 14
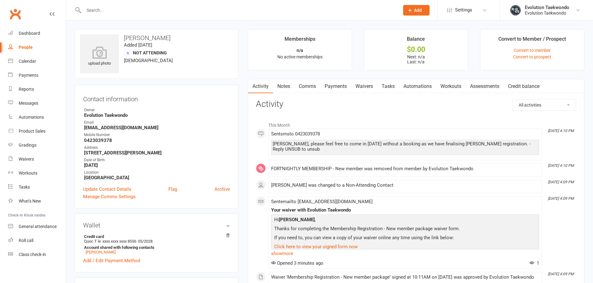
click at [533, 7] on div "Evolution Taekwondo" at bounding box center [547, 8] width 44 height 6
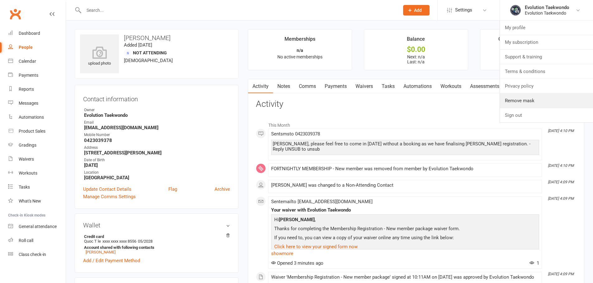
click at [518, 98] on link "Remove mask" at bounding box center [546, 101] width 93 height 14
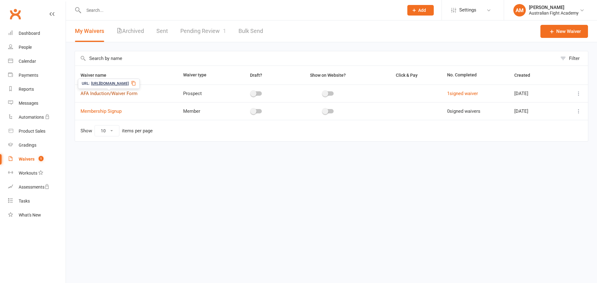
click at [118, 92] on link "AFA Induction/Waiver Form" at bounding box center [109, 94] width 57 height 6
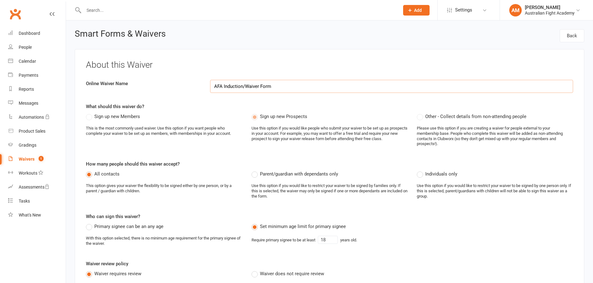
select select "applies_to_attending_signees"
select select "select"
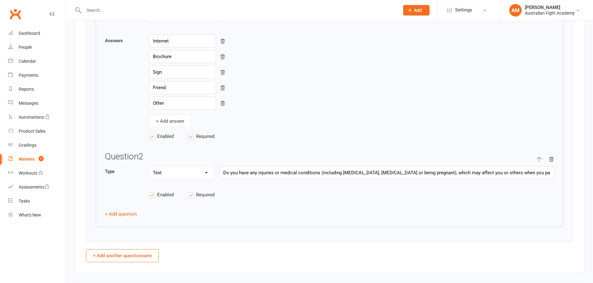
scroll to position [1120, 0]
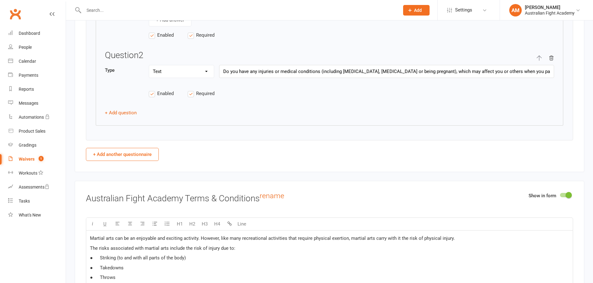
click at [524, 4] on link "AM Aydin Mrouki Australian Fight Academy" at bounding box center [546, 10] width 74 height 12
click at [522, 103] on link "Remove mask" at bounding box center [546, 101] width 93 height 14
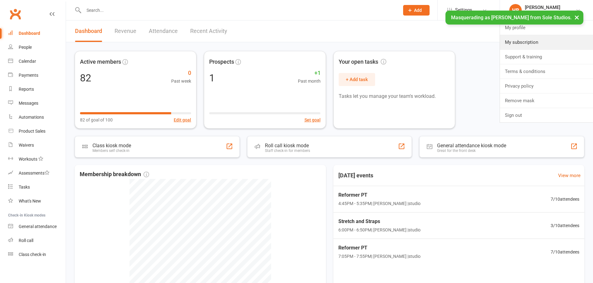
click at [524, 41] on link "My subscription" at bounding box center [546, 42] width 93 height 14
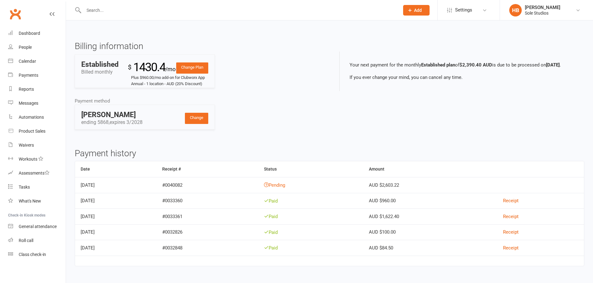
click at [196, 70] on link "Change Plan" at bounding box center [192, 68] width 32 height 11
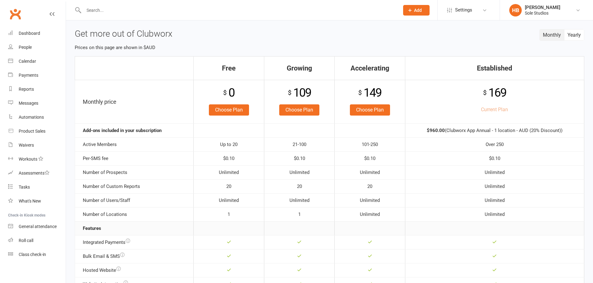
click at [579, 36] on button "Yearly" at bounding box center [574, 35] width 20 height 11
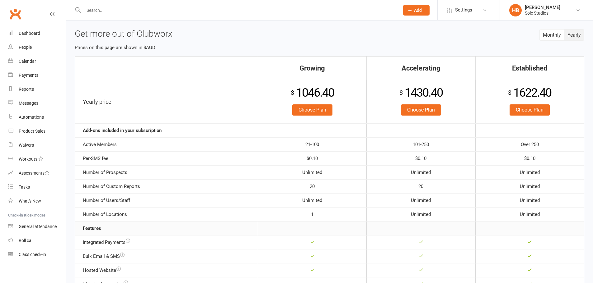
click at [430, 110] on link "Choose Plan" at bounding box center [421, 110] width 40 height 11
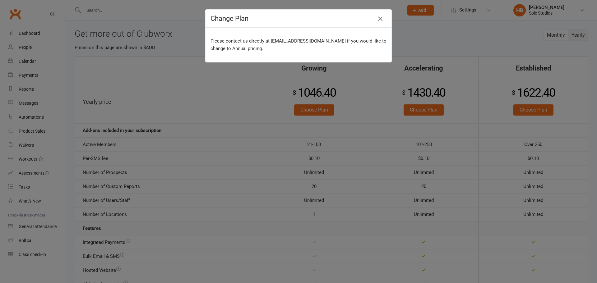
click at [380, 18] on icon "button" at bounding box center [380, 18] width 7 height 7
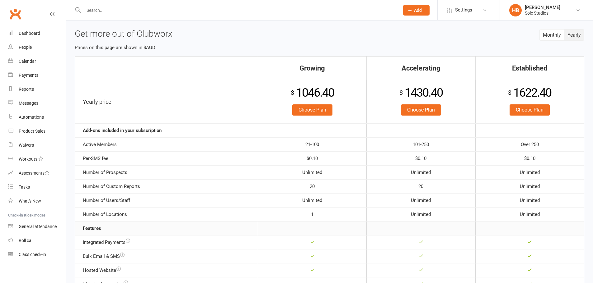
click at [536, 7] on div "[PERSON_NAME]" at bounding box center [542, 8] width 35 height 6
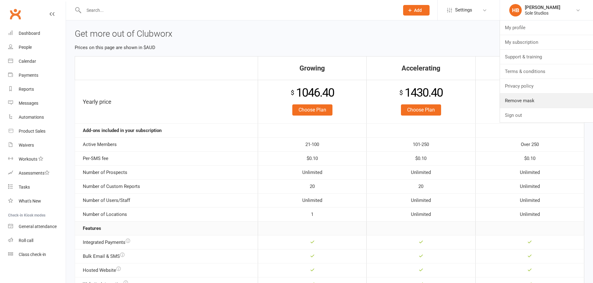
click at [516, 100] on link "Remove mask" at bounding box center [546, 101] width 93 height 14
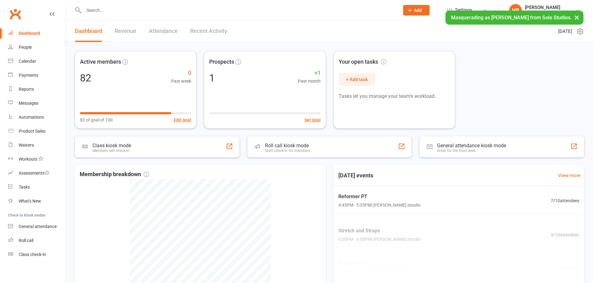
click at [543, 7] on div "[PERSON_NAME]" at bounding box center [542, 8] width 35 height 6
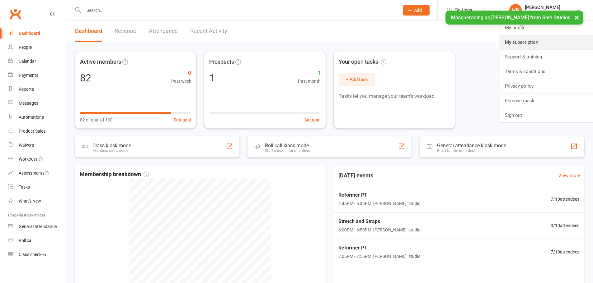
click at [525, 42] on link "My subscription" at bounding box center [546, 42] width 93 height 14
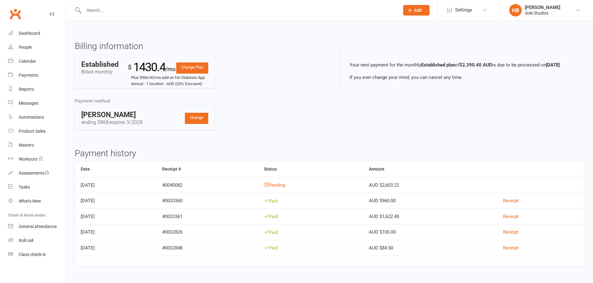
click at [557, 11] on link "HB [PERSON_NAME] Sole Studios" at bounding box center [546, 10] width 74 height 12
click at [189, 71] on link "Change Plan" at bounding box center [192, 68] width 32 height 11
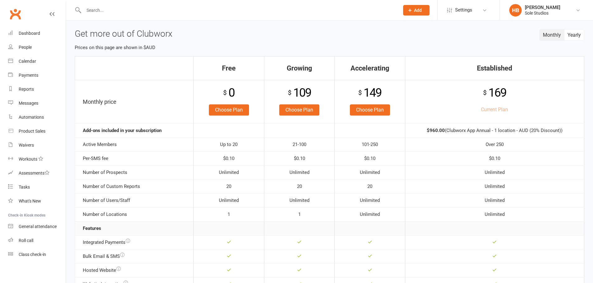
click at [571, 36] on button "Yearly" at bounding box center [574, 35] width 20 height 11
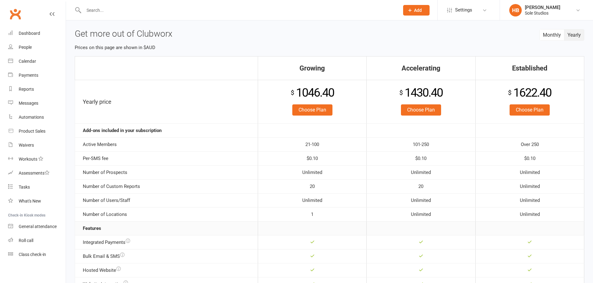
click at [422, 111] on link "Choose Plan" at bounding box center [421, 110] width 40 height 11
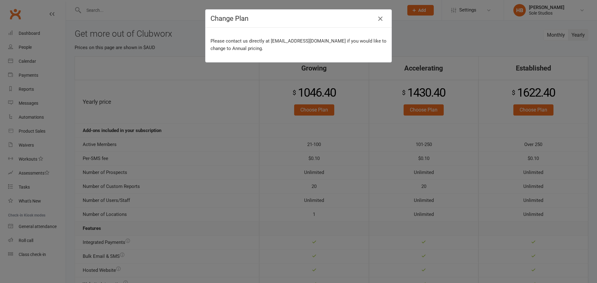
click at [377, 18] on icon "button" at bounding box center [380, 18] width 7 height 7
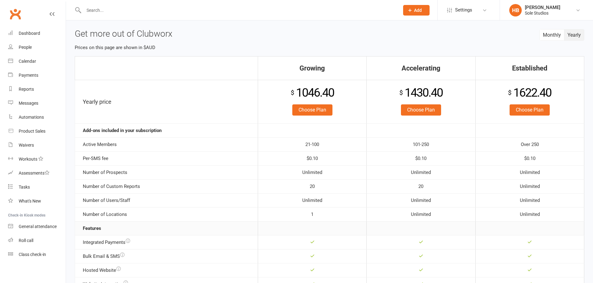
click at [525, 8] on div "[PERSON_NAME]" at bounding box center [542, 8] width 35 height 6
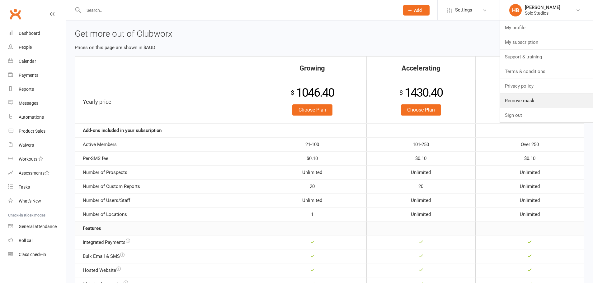
click at [516, 99] on link "Remove mask" at bounding box center [546, 101] width 93 height 14
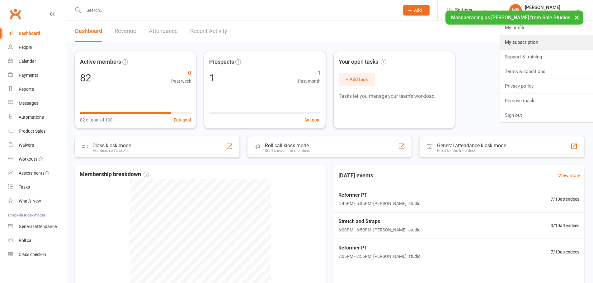
drag, startPoint x: 529, startPoint y: 49, endPoint x: 530, endPoint y: 46, distance: 3.6
click at [529, 49] on link "My subscription" at bounding box center [546, 42] width 93 height 14
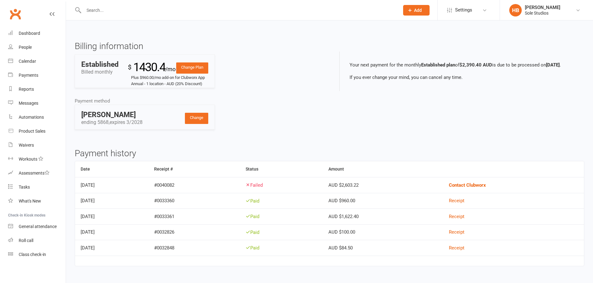
click at [528, 14] on div "Sole Studios" at bounding box center [542, 13] width 35 height 6
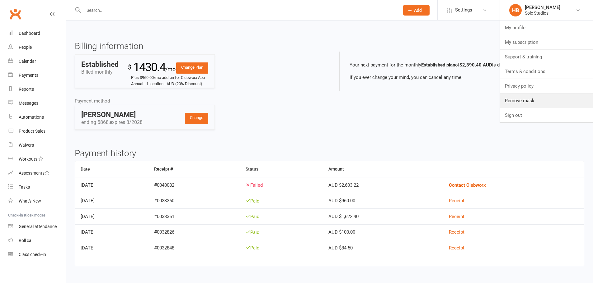
click at [519, 95] on link "Remove mask" at bounding box center [546, 101] width 93 height 14
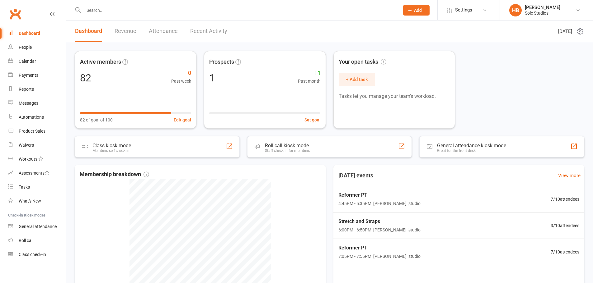
click at [527, 10] on div "Sole Studios" at bounding box center [542, 13] width 35 height 6
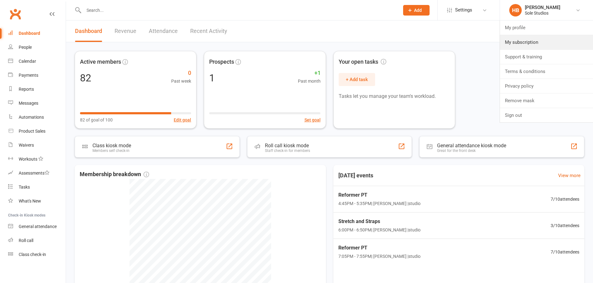
click at [531, 40] on link "My subscription" at bounding box center [546, 42] width 93 height 14
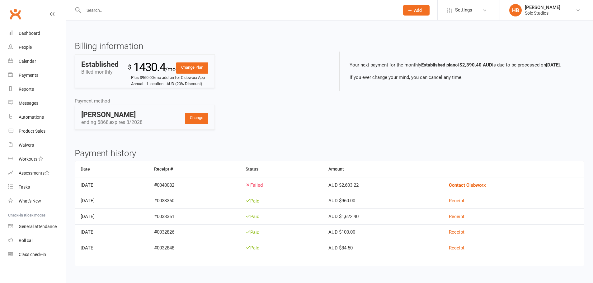
click at [198, 68] on link "Change Plan" at bounding box center [192, 68] width 32 height 11
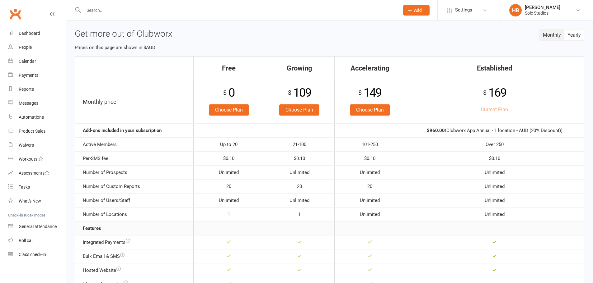
click at [364, 110] on link "Choose Plan" at bounding box center [370, 110] width 40 height 11
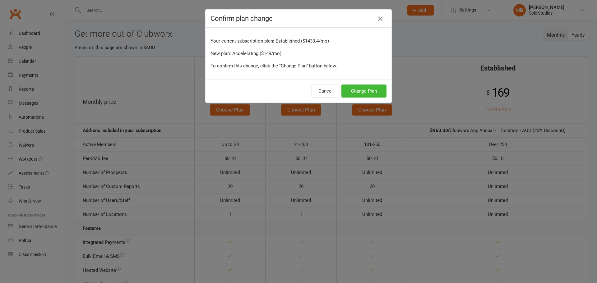
click at [377, 18] on icon "button" at bounding box center [380, 18] width 7 height 7
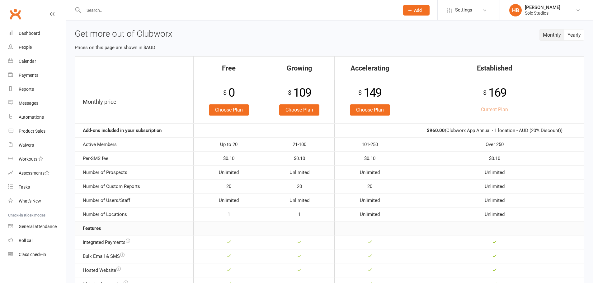
click at [554, 35] on button "Monthly" at bounding box center [551, 35] width 25 height 11
click at [577, 34] on button "Yearly" at bounding box center [574, 35] width 20 height 11
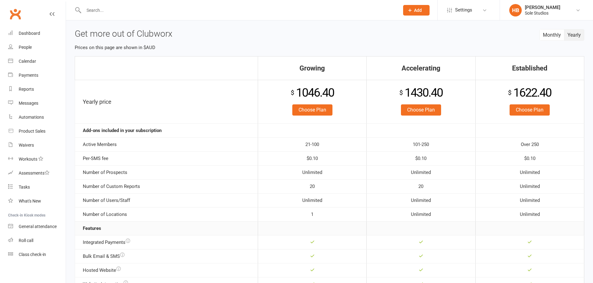
click at [425, 112] on link "Choose Plan" at bounding box center [421, 110] width 40 height 11
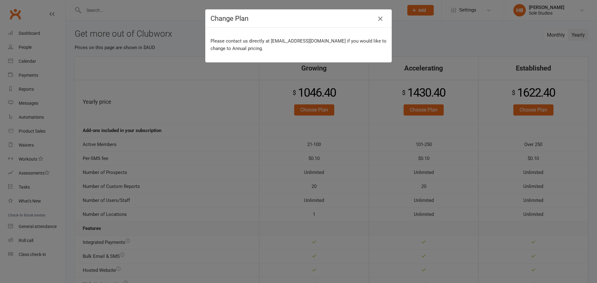
click at [375, 16] on button "button" at bounding box center [380, 19] width 10 height 10
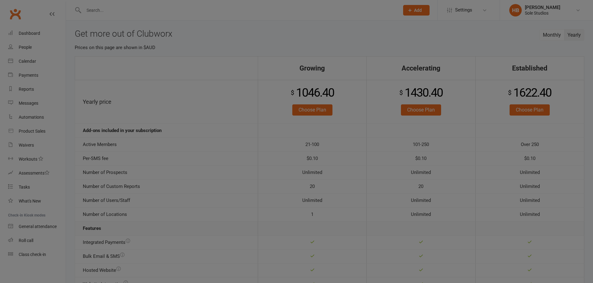
click at [553, 33] on button "Monthly" at bounding box center [551, 35] width 25 height 11
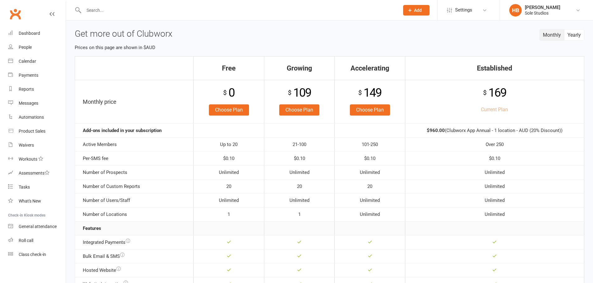
click at [371, 105] on link "Choose Plan" at bounding box center [370, 110] width 40 height 11
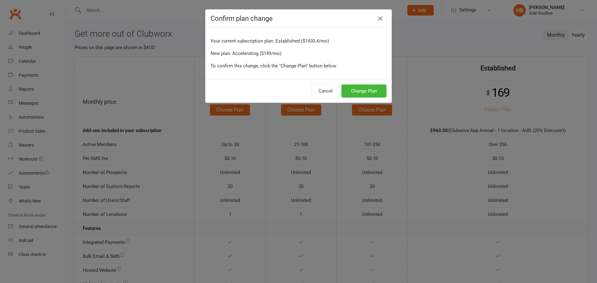
click at [373, 84] on div "Cancel Change Plan" at bounding box center [299, 91] width 186 height 23
click at [371, 85] on button "Change Plan" at bounding box center [364, 91] width 45 height 13
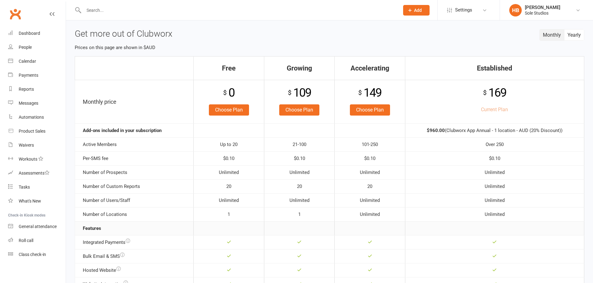
click at [533, 12] on div "Sole Studios" at bounding box center [542, 13] width 35 height 6
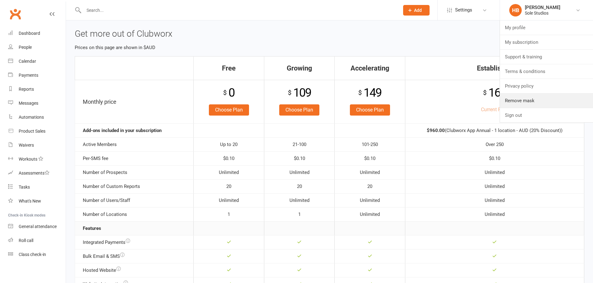
click at [523, 99] on link "Remove mask" at bounding box center [546, 101] width 93 height 14
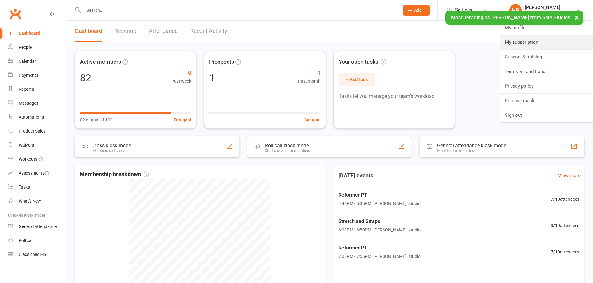
click at [525, 39] on link "My subscription" at bounding box center [546, 42] width 93 height 14
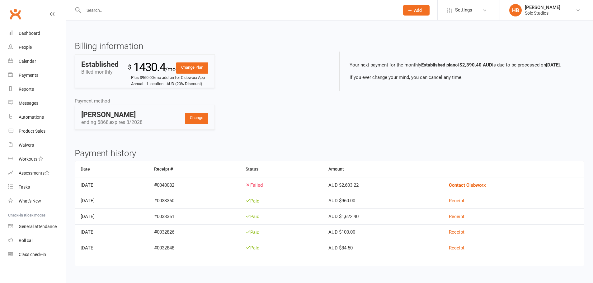
click at [191, 68] on link "Change Plan" at bounding box center [192, 68] width 32 height 11
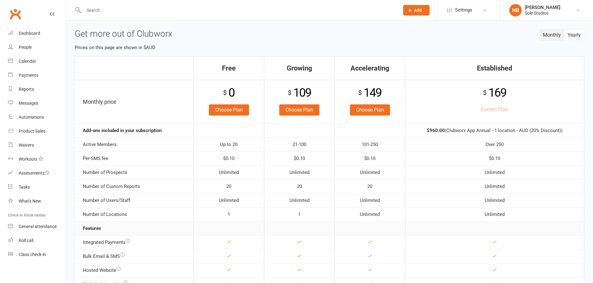
click at [556, 36] on button "Monthly" at bounding box center [551, 35] width 25 height 11
click at [572, 37] on button "Yearly" at bounding box center [574, 35] width 20 height 11
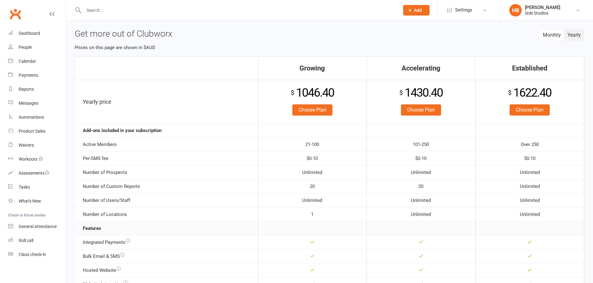
click at [417, 109] on link "Choose Plan" at bounding box center [421, 110] width 40 height 11
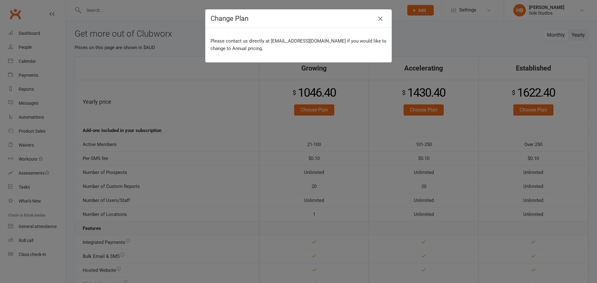
click at [382, 19] on icon "button" at bounding box center [380, 18] width 7 height 7
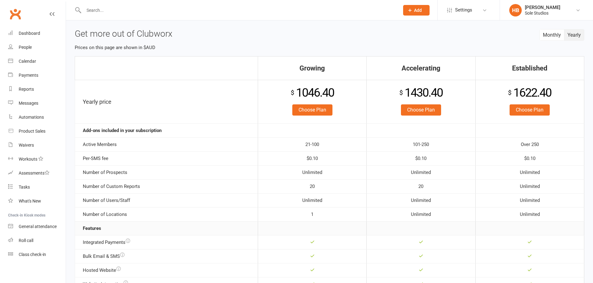
click at [548, 33] on button "Monthly" at bounding box center [551, 35] width 25 height 11
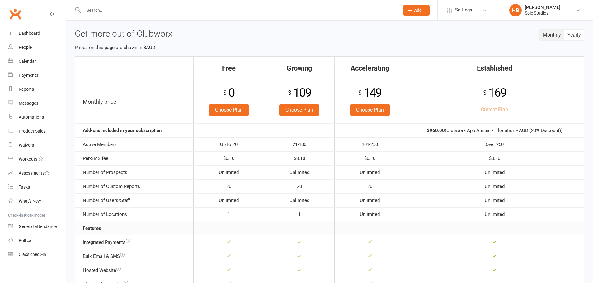
click at [366, 111] on link "Choose Plan" at bounding box center [370, 110] width 40 height 11
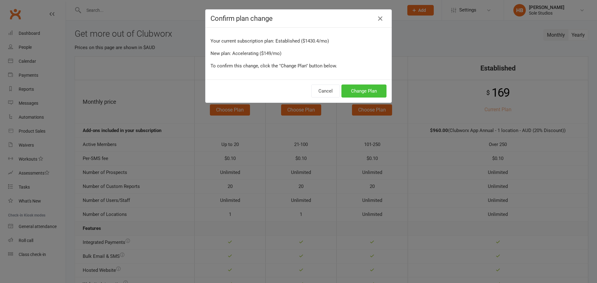
click at [376, 93] on button "Change Plan" at bounding box center [364, 91] width 45 height 13
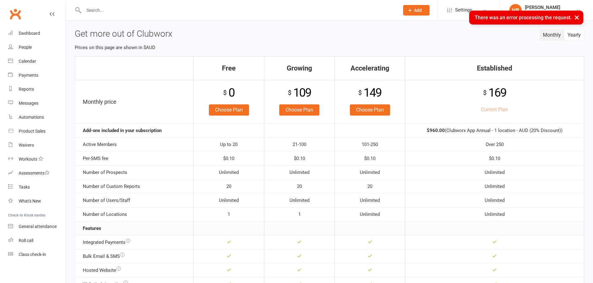
click at [578, 16] on button "×" at bounding box center [576, 17] width 11 height 13
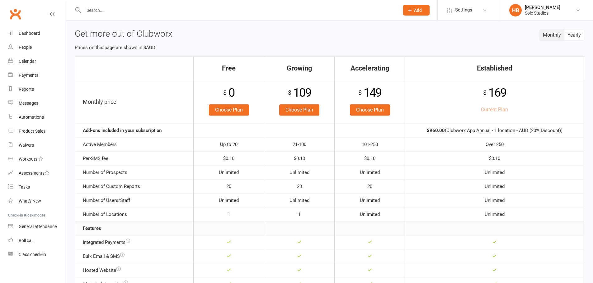
click at [571, 38] on button "Yearly" at bounding box center [574, 35] width 20 height 11
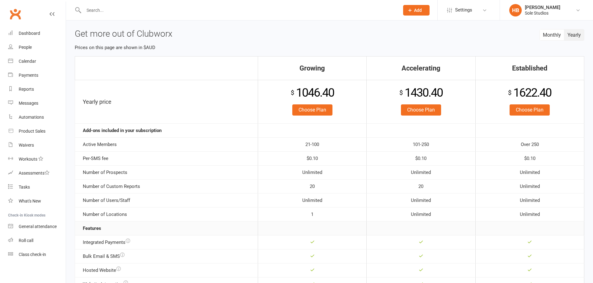
click at [433, 107] on link "Choose Plan" at bounding box center [421, 110] width 40 height 11
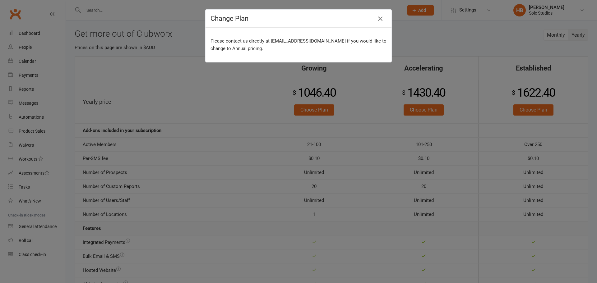
click at [378, 19] on icon "button" at bounding box center [380, 18] width 7 height 7
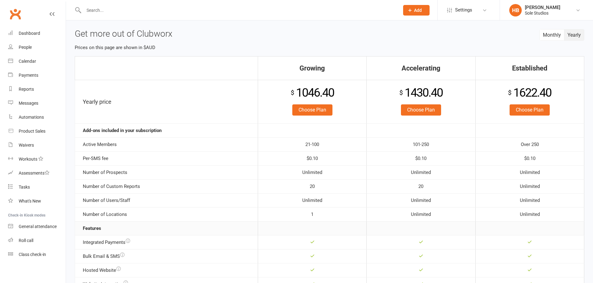
click at [422, 109] on link "Choose Plan" at bounding box center [421, 110] width 40 height 11
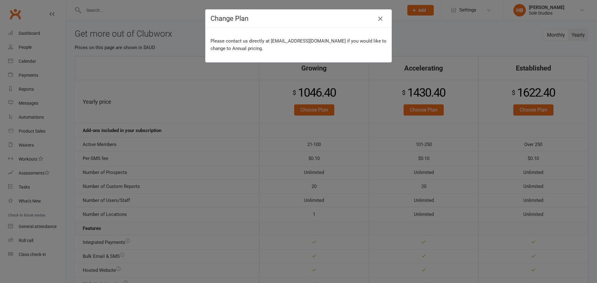
click at [379, 18] on icon "button" at bounding box center [380, 18] width 7 height 7
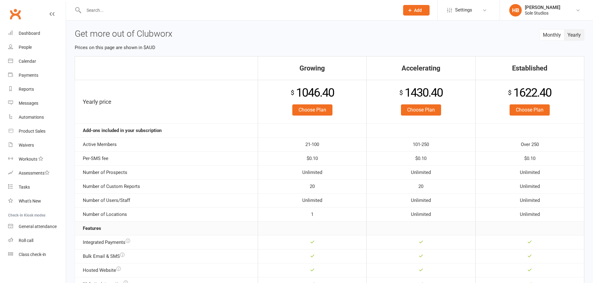
click at [527, 15] on div "Sole Studios" at bounding box center [542, 13] width 35 height 6
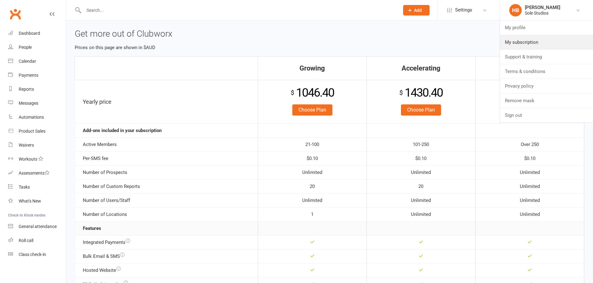
click at [527, 41] on link "My subscription" at bounding box center [546, 42] width 93 height 14
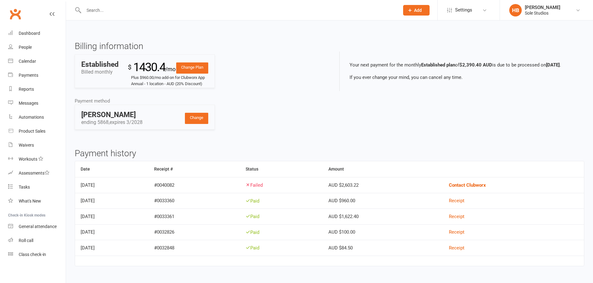
click at [190, 69] on link "Change Plan" at bounding box center [192, 68] width 32 height 11
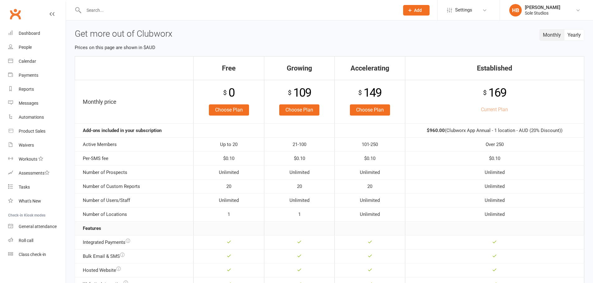
click at [560, 35] on button "Monthly" at bounding box center [551, 35] width 25 height 11
click at [551, 36] on button "Monthly" at bounding box center [551, 35] width 25 height 11
click at [576, 39] on button "Yearly" at bounding box center [574, 35] width 20 height 11
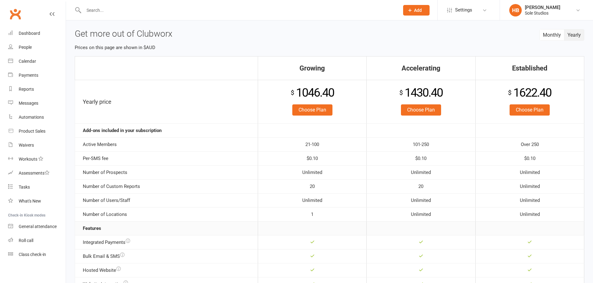
click at [421, 112] on link "Choose Plan" at bounding box center [421, 110] width 40 height 11
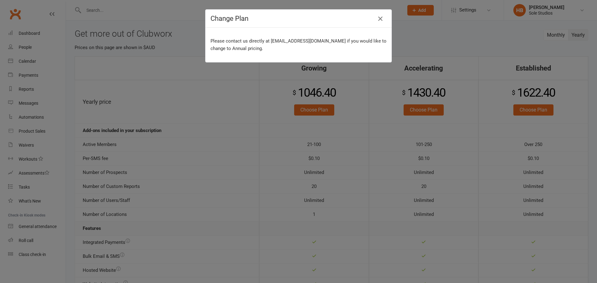
click at [378, 20] on icon "button" at bounding box center [380, 18] width 7 height 7
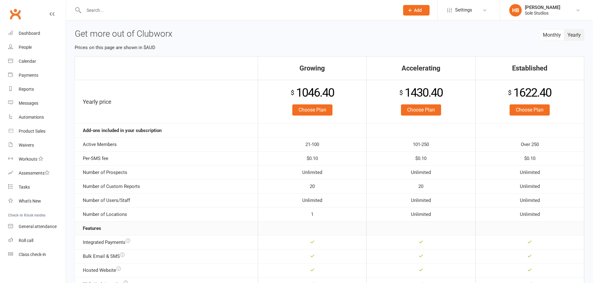
click at [534, 12] on div "Sole Studios" at bounding box center [542, 13] width 35 height 6
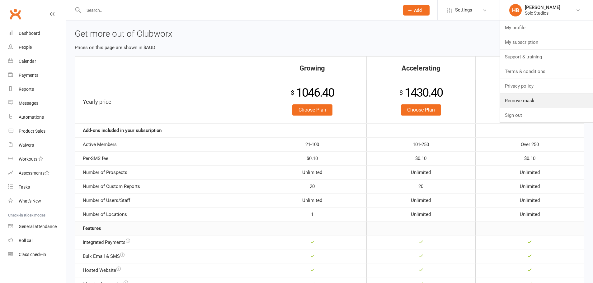
click at [529, 100] on link "Remove mask" at bounding box center [546, 101] width 93 height 14
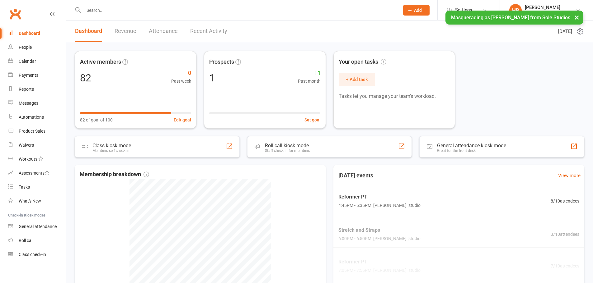
click at [544, 9] on div "[PERSON_NAME]" at bounding box center [542, 8] width 35 height 6
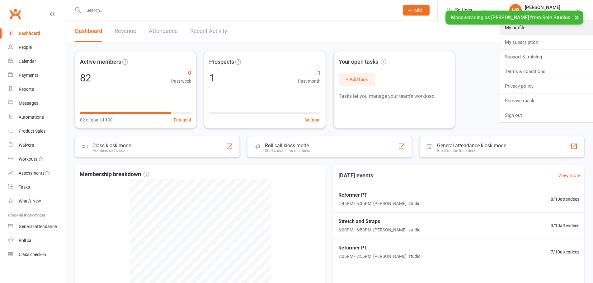
click at [529, 30] on link "My profile" at bounding box center [546, 28] width 93 height 14
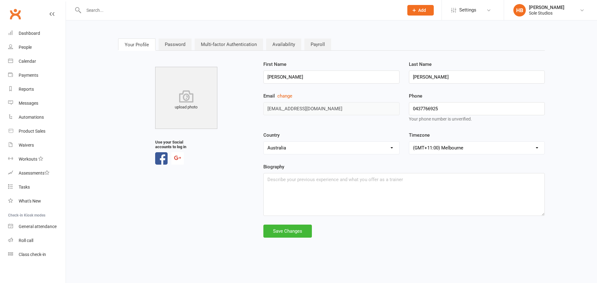
click at [537, 14] on div "Sole Studios" at bounding box center [546, 13] width 35 height 6
click at [536, 44] on link "My subscription" at bounding box center [550, 42] width 93 height 14
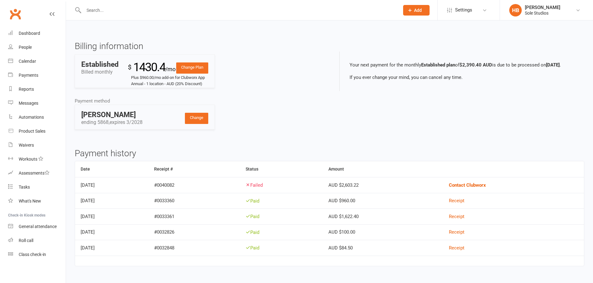
click at [523, 9] on link "HB [PERSON_NAME] Sole Studios" at bounding box center [546, 10] width 74 height 12
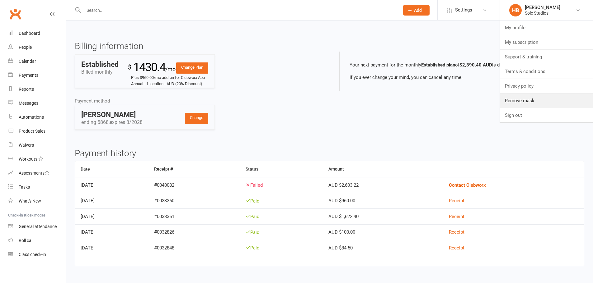
click at [523, 102] on link "Remove mask" at bounding box center [546, 101] width 93 height 14
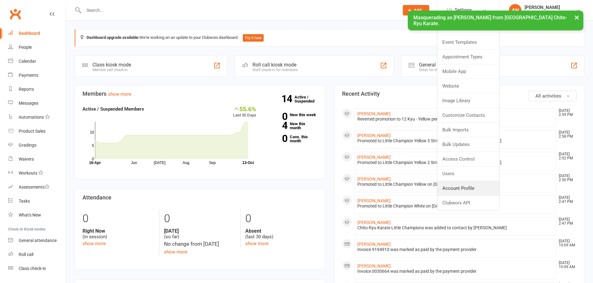
click at [460, 186] on link "Account Profile" at bounding box center [468, 188] width 62 height 14
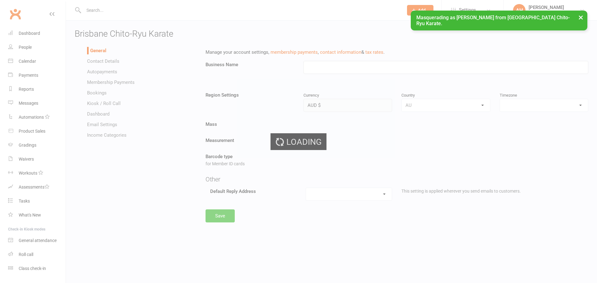
type input "Brisbane Chito-Ryu Karate"
select select "Australia/Brisbane"
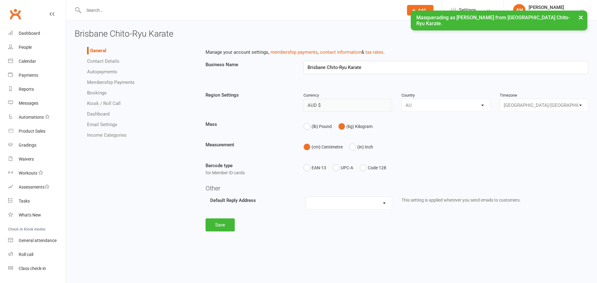
click at [107, 72] on link "Autopayments" at bounding box center [102, 72] width 30 height 6
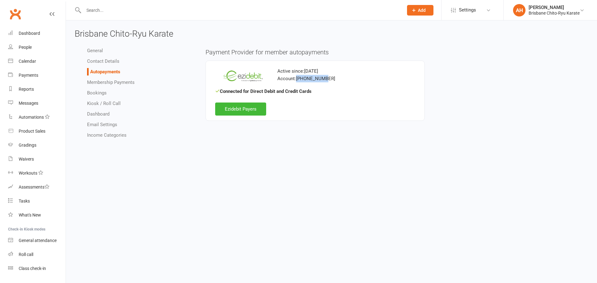
drag, startPoint x: 297, startPoint y: 78, endPoint x: 338, endPoint y: 77, distance: 41.1
click at [338, 77] on div "Account: 101-081-093" at bounding box center [315, 78] width 200 height 7
copy div "101-081-093"
click at [534, 6] on div "Anthony Horgan" at bounding box center [554, 8] width 51 height 6
click at [542, 101] on link "Remove mask" at bounding box center [550, 101] width 93 height 14
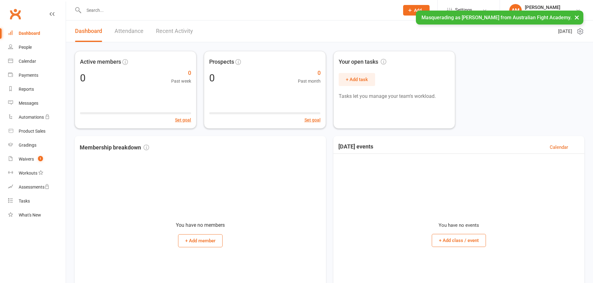
click at [454, 7] on link "Settings" at bounding box center [468, 10] width 43 height 14
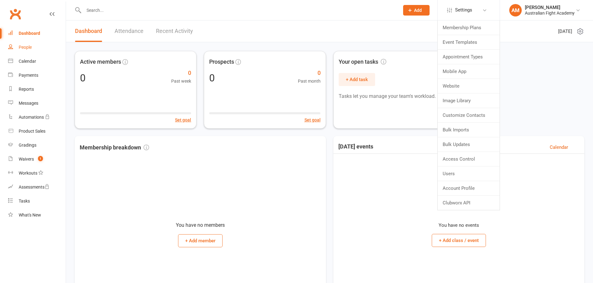
click at [38, 48] on link "People" at bounding box center [37, 47] width 58 height 14
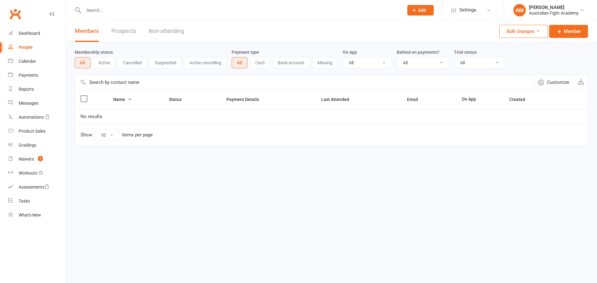
click at [570, 6] on div "[PERSON_NAME]" at bounding box center [554, 8] width 50 height 6
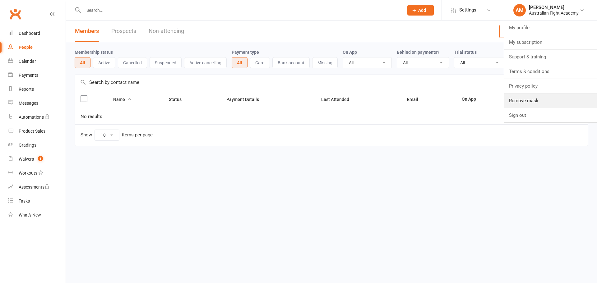
click at [519, 101] on link "Remove mask" at bounding box center [550, 101] width 93 height 14
